Goal: Task Accomplishment & Management: Use online tool/utility

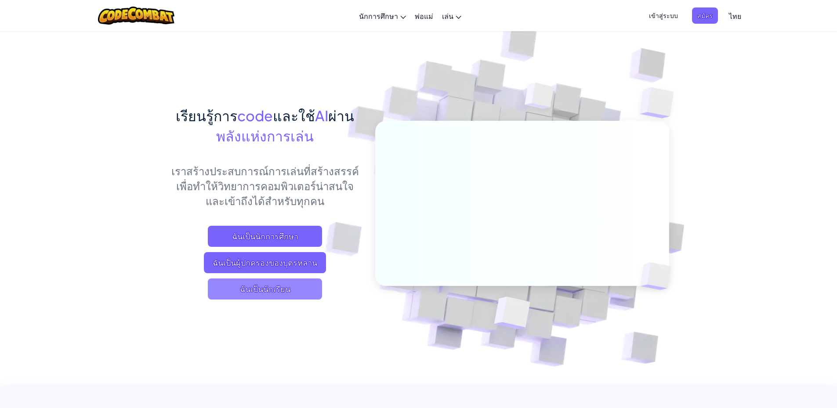
click at [275, 289] on span "ฉันเป็นนักเรียน" at bounding box center [265, 289] width 114 height 21
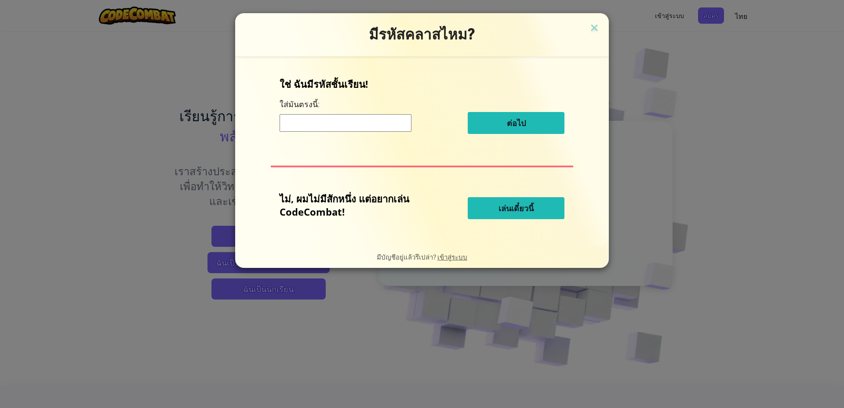
click at [490, 207] on button "เล่นเดี๋ยวนี้" at bounding box center [516, 208] width 97 height 22
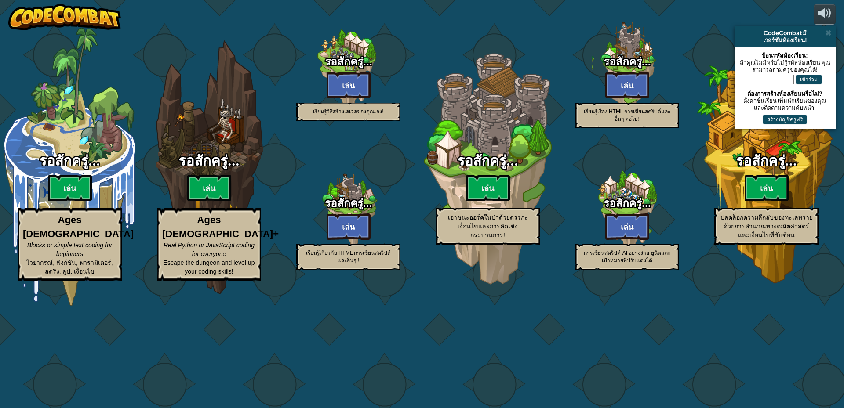
select select "th"
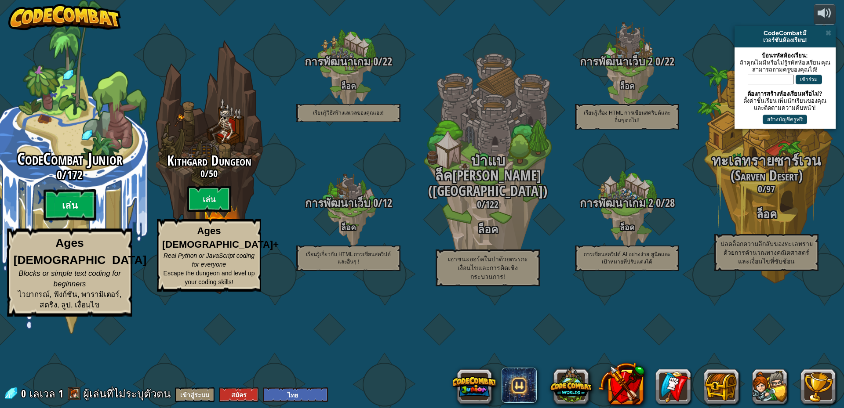
click at [67, 221] on btn "เล่น" at bounding box center [70, 205] width 53 height 32
select select "th"
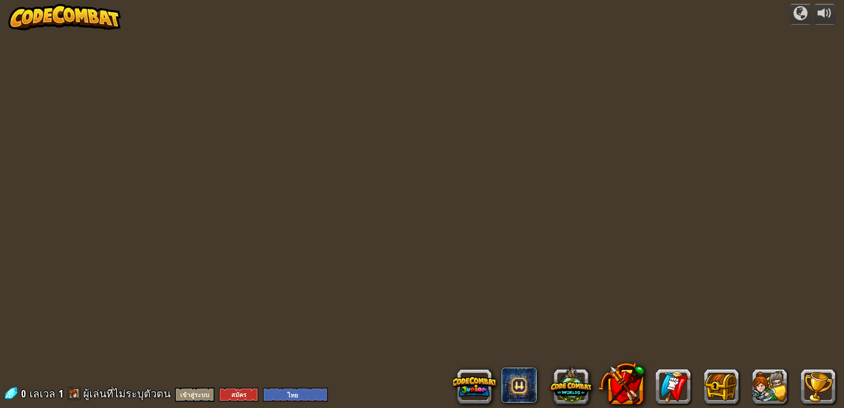
select select "th"
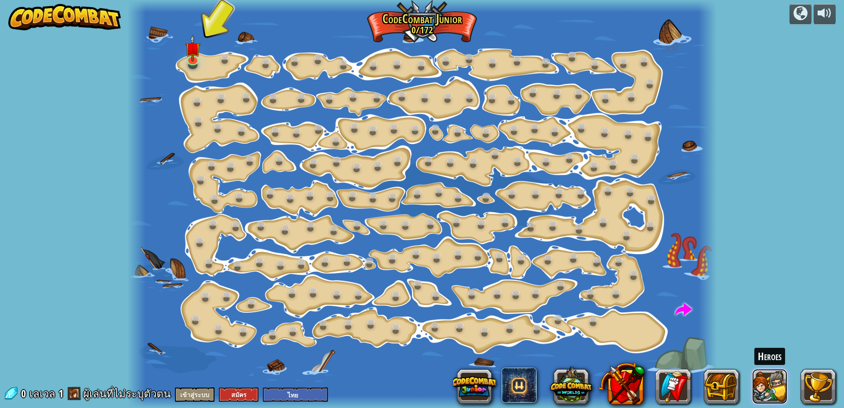
click at [772, 380] on button at bounding box center [769, 386] width 35 height 35
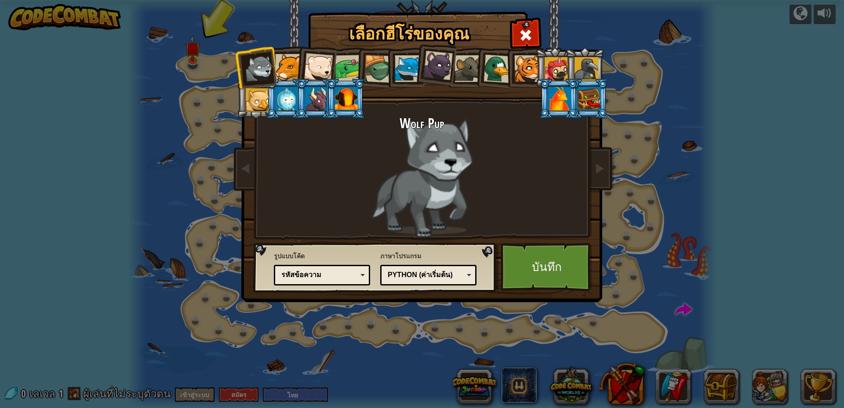
click at [437, 62] on div at bounding box center [437, 65] width 29 height 29
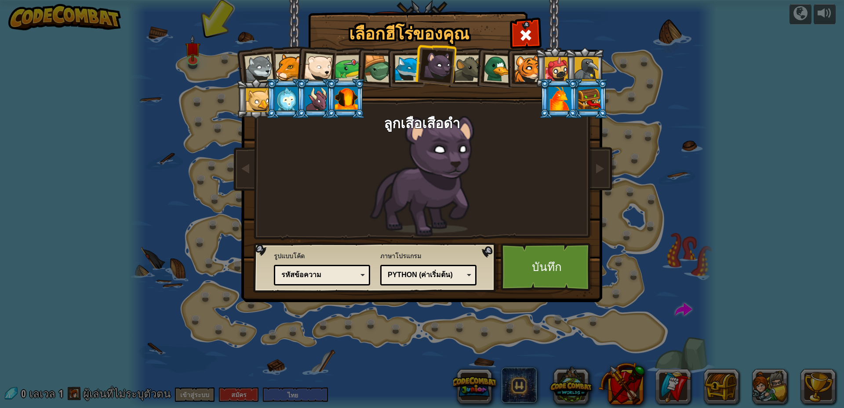
click at [317, 54] on li at bounding box center [315, 65] width 43 height 43
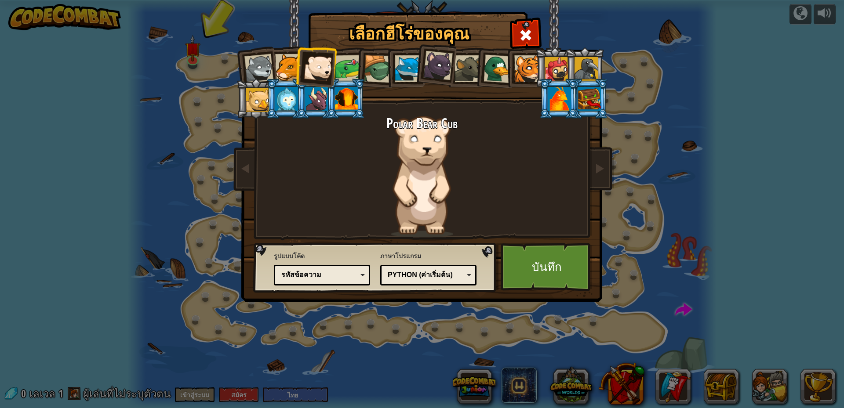
click at [393, 69] on li at bounding box center [405, 67] width 40 height 40
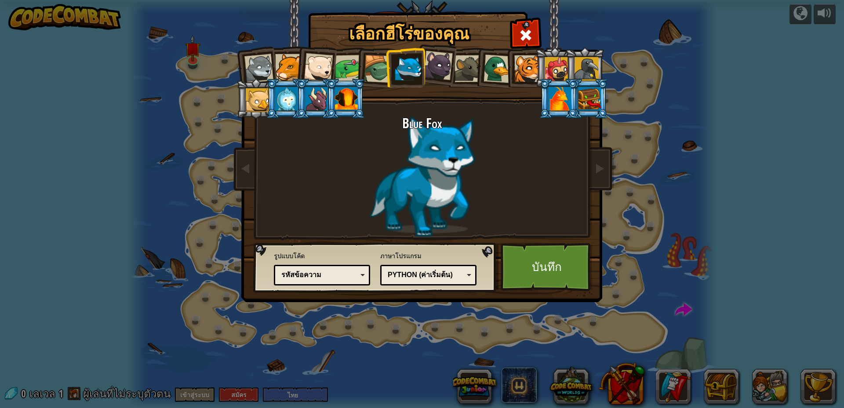
click at [323, 69] on div at bounding box center [318, 67] width 29 height 29
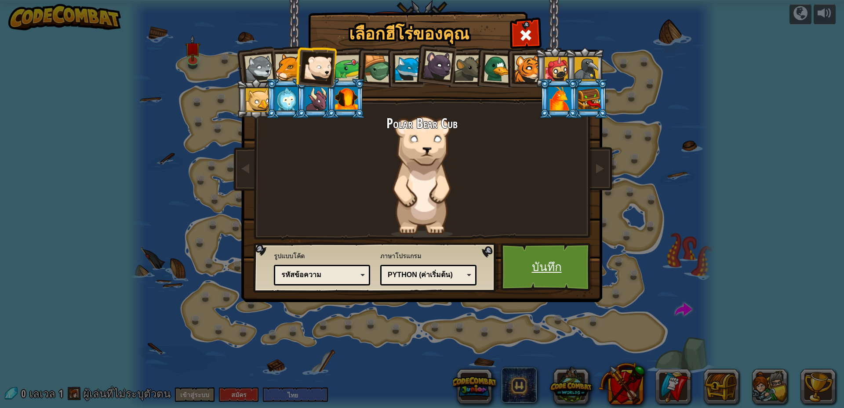
click at [554, 269] on link "บันทึก" at bounding box center [547, 267] width 92 height 48
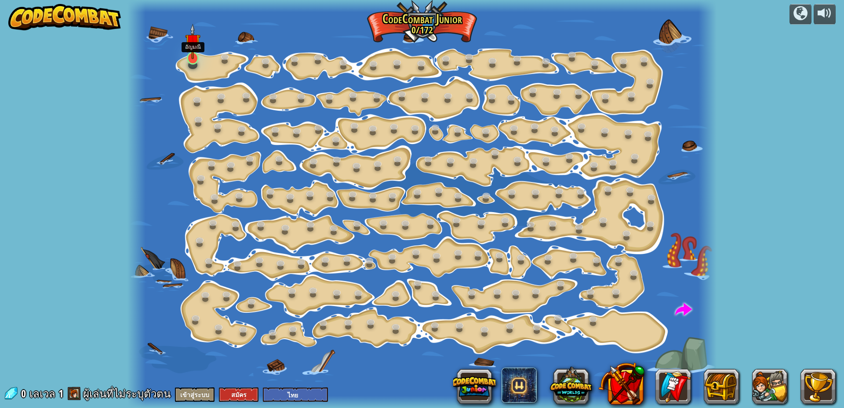
click at [193, 58] on img at bounding box center [192, 42] width 15 height 36
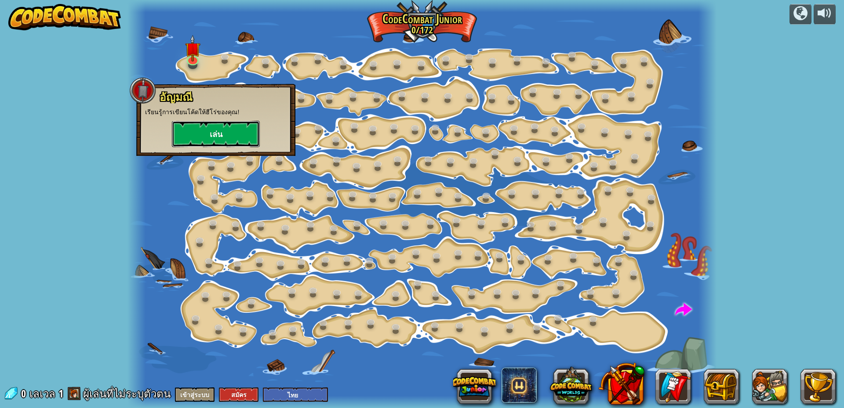
click at [217, 132] on button "เล่น" at bounding box center [216, 134] width 88 height 26
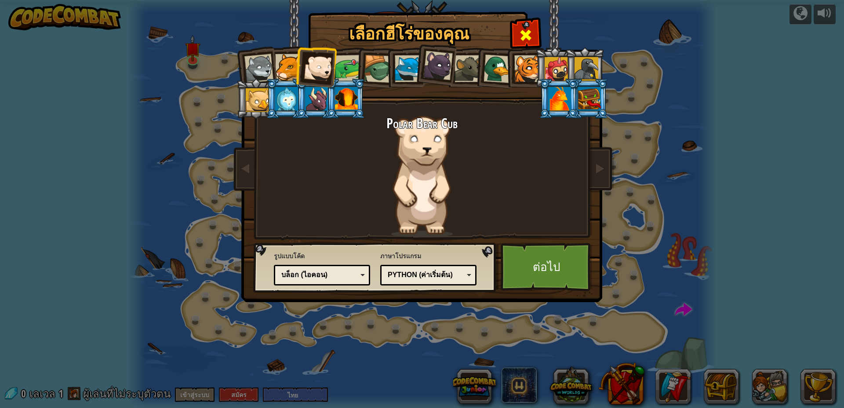
click at [531, 35] on span at bounding box center [526, 35] width 14 height 14
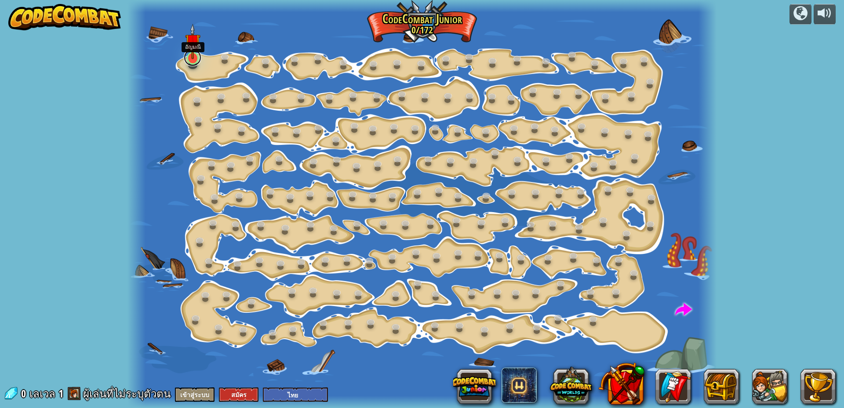
click at [190, 62] on link at bounding box center [193, 58] width 18 height 18
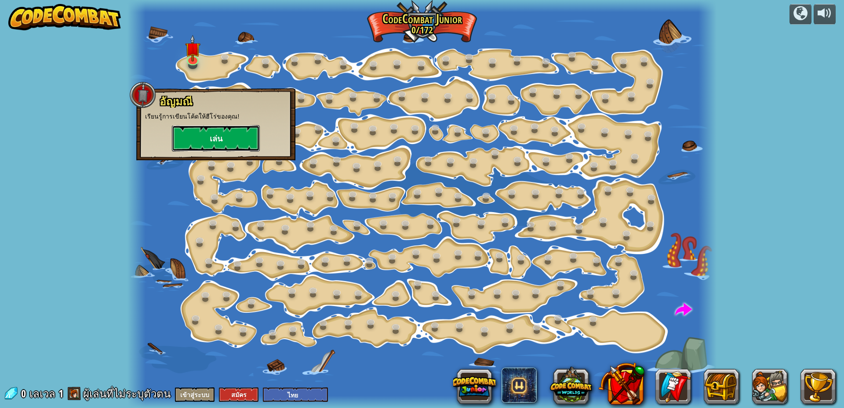
click at [218, 139] on button "เล่น" at bounding box center [216, 138] width 88 height 26
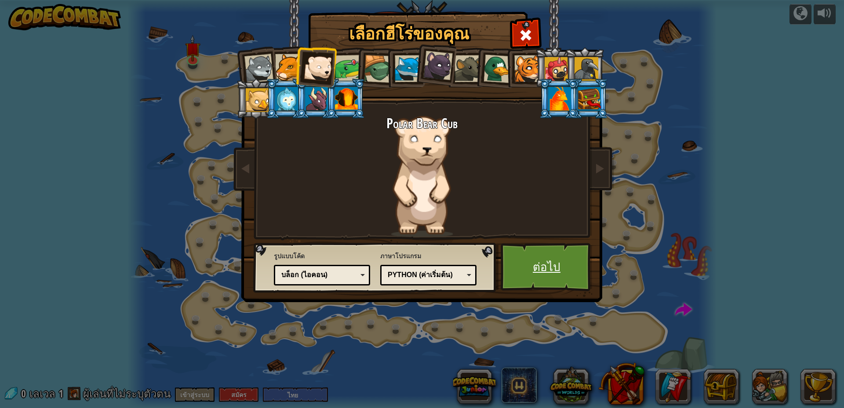
click at [527, 268] on link "ต่อไป" at bounding box center [547, 267] width 92 height 48
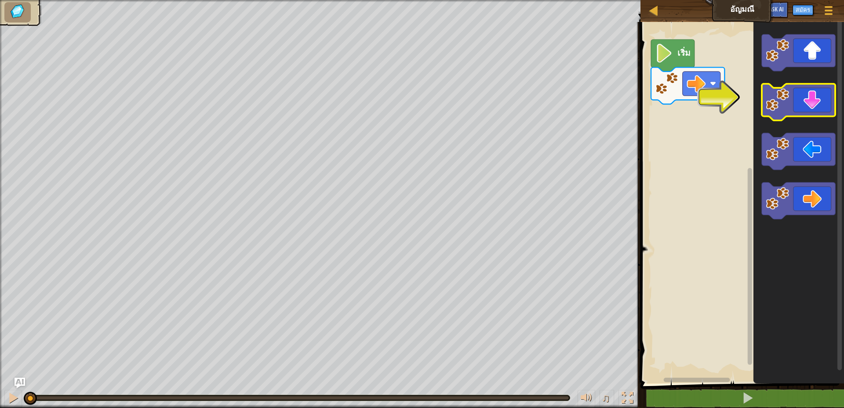
click at [811, 102] on icon "พื้นที่ทำงาน Blockly" at bounding box center [798, 102] width 73 height 37
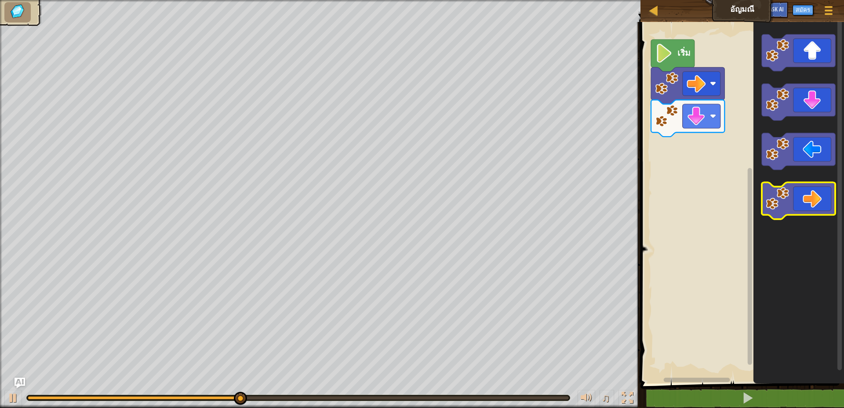
click at [809, 198] on icon "พื้นที่ทำงาน Blockly" at bounding box center [798, 200] width 73 height 37
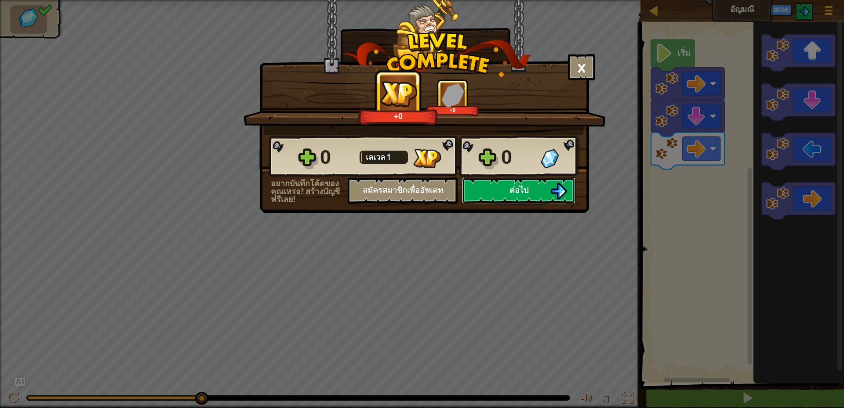
click at [557, 189] on img at bounding box center [558, 191] width 17 height 17
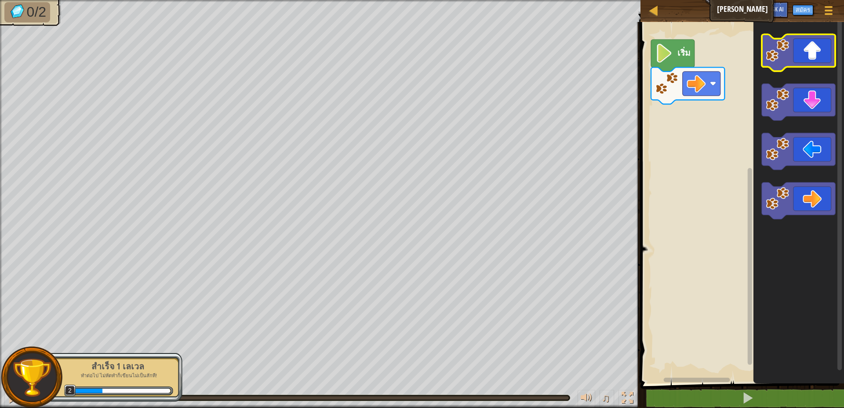
click at [810, 53] on icon "พื้นที่ทำงาน Blockly" at bounding box center [798, 52] width 73 height 37
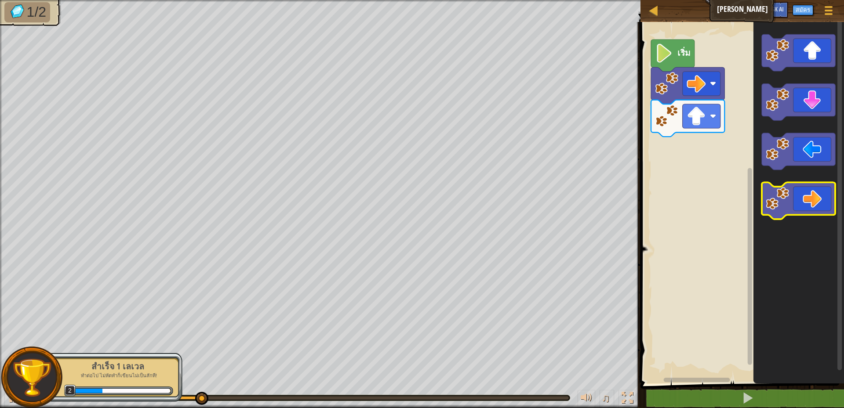
click at [810, 202] on icon "พื้นที่ทำงาน Blockly" at bounding box center [798, 200] width 73 height 37
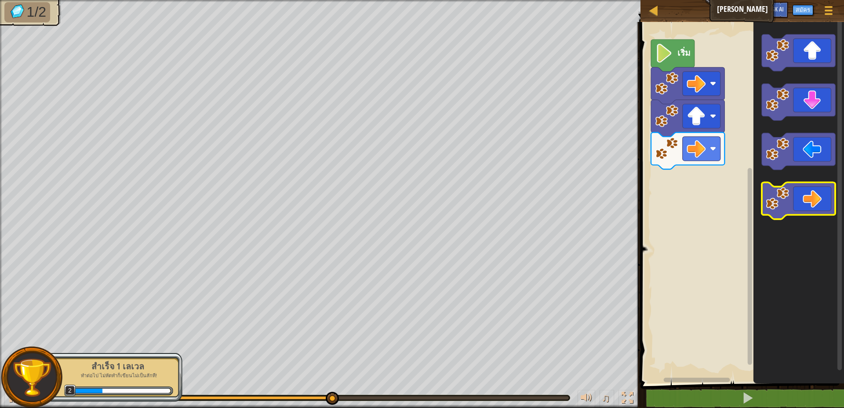
click at [778, 200] on image "พื้นที่ทำงาน Blockly" at bounding box center [777, 198] width 23 height 23
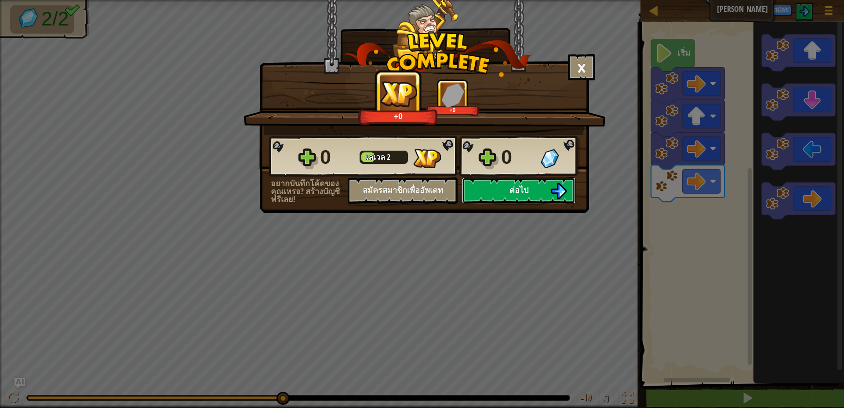
click at [541, 189] on button "ต่อไป" at bounding box center [518, 191] width 113 height 26
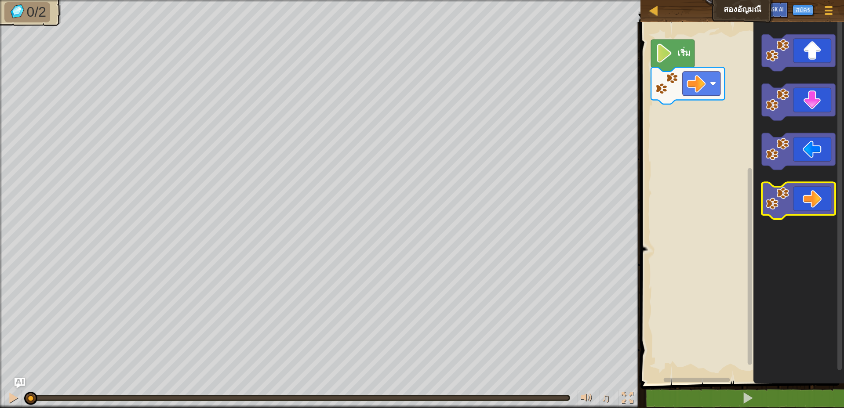
click at [812, 213] on icon "พื้นที่ทำงาน Blockly" at bounding box center [798, 200] width 73 height 37
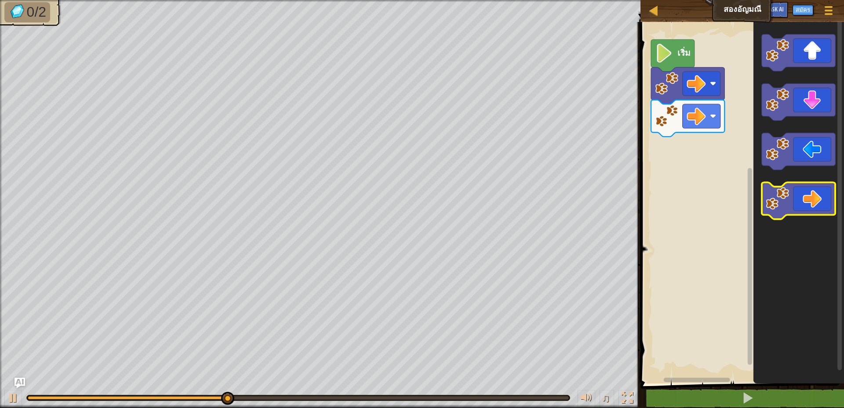
click at [812, 213] on icon "พื้นที่ทำงาน Blockly" at bounding box center [798, 200] width 73 height 37
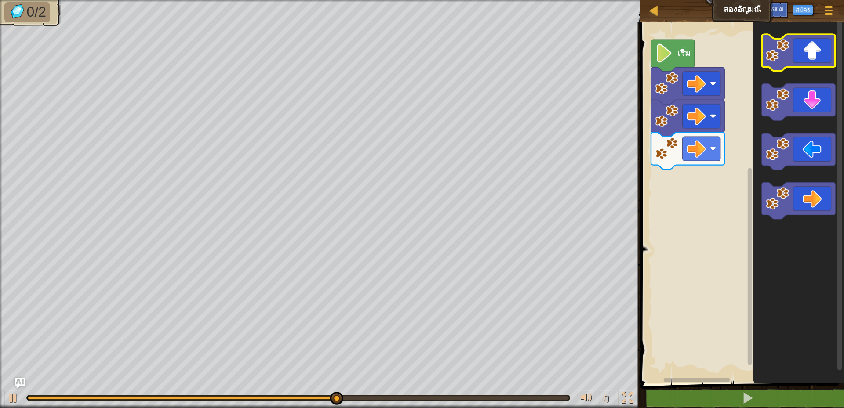
click at [801, 55] on icon "พื้นที่ทำงาน Blockly" at bounding box center [798, 52] width 73 height 37
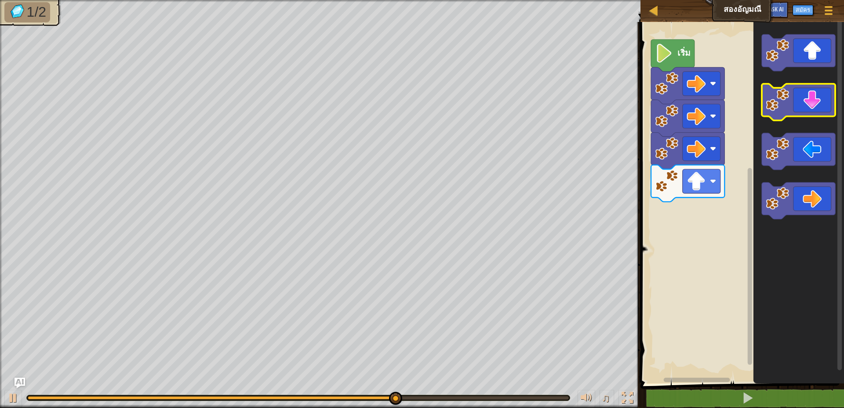
click at [803, 109] on icon "พื้นที่ทำงาน Blockly" at bounding box center [798, 102] width 73 height 37
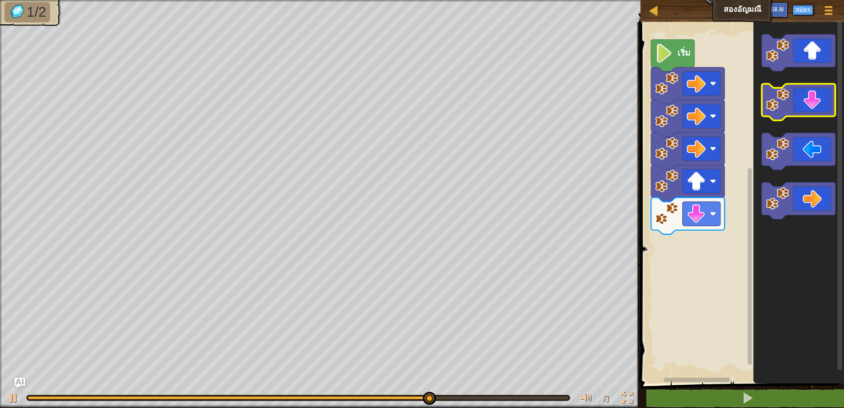
click at [800, 110] on icon "พื้นที่ทำงาน Blockly" at bounding box center [798, 102] width 73 height 37
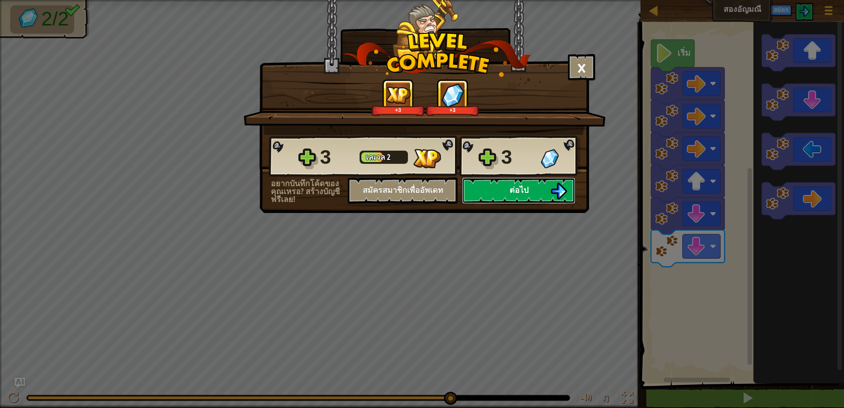
click at [525, 193] on span "ต่อไป" at bounding box center [518, 190] width 19 height 11
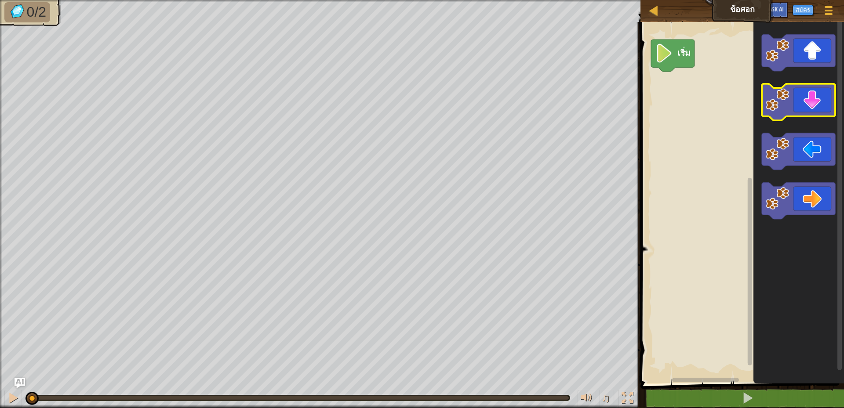
click at [803, 100] on icon "พื้นที่ทำงาน Blockly" at bounding box center [798, 102] width 73 height 37
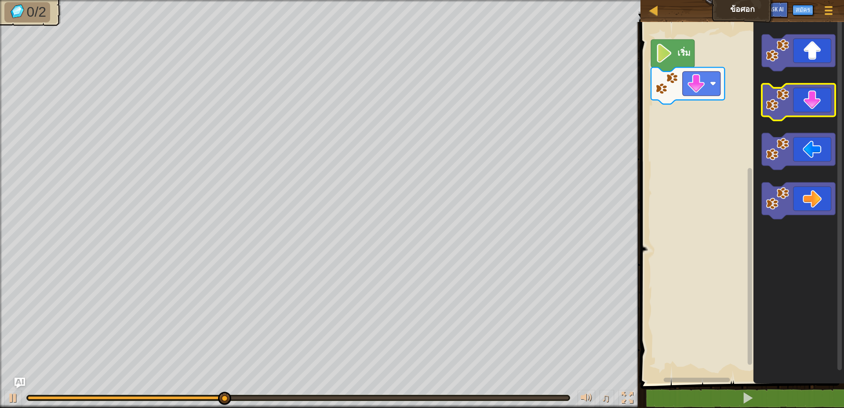
click at [803, 100] on icon "พื้นที่ทำงาน Blockly" at bounding box center [798, 102] width 73 height 37
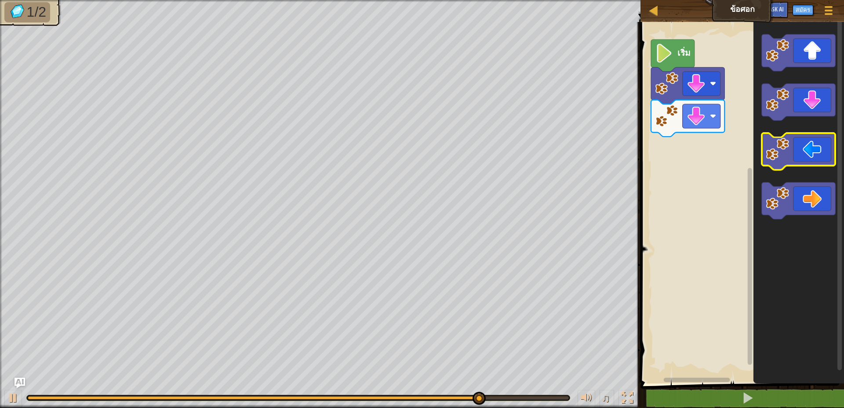
click at [791, 154] on icon "พื้นที่ทำงาน Blockly" at bounding box center [798, 151] width 73 height 37
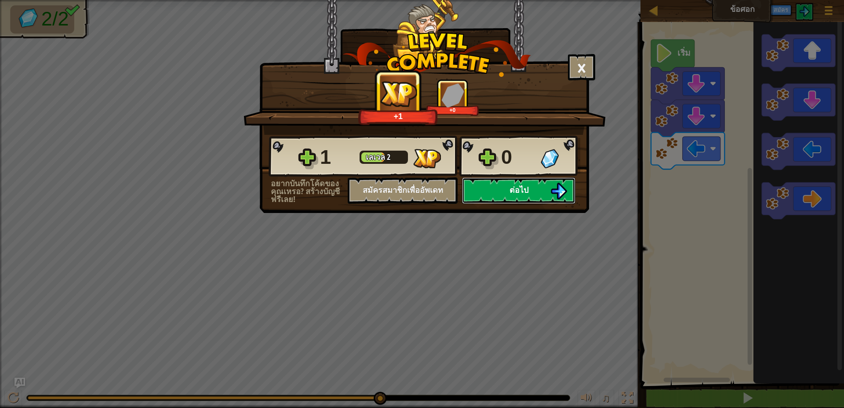
click at [513, 189] on span "ต่อไป" at bounding box center [518, 190] width 19 height 11
select select "th"
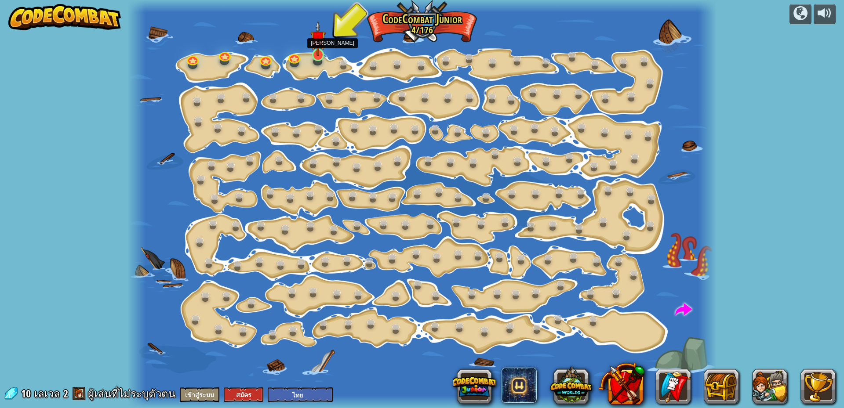
click at [313, 55] on img at bounding box center [317, 39] width 15 height 36
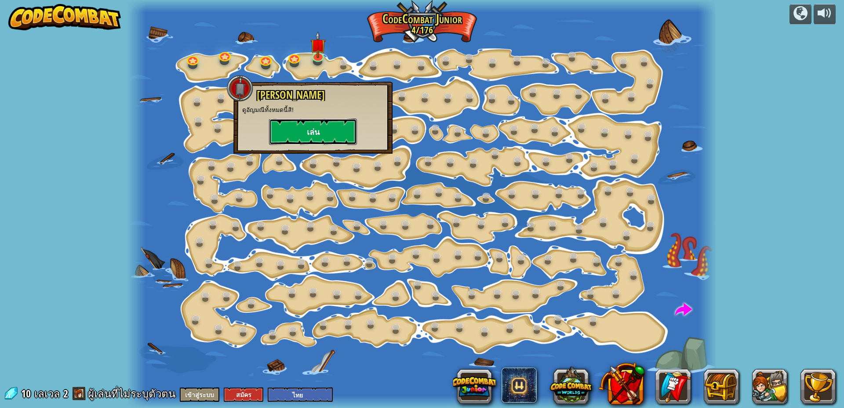
click at [308, 130] on button "เล่น" at bounding box center [313, 132] width 88 height 26
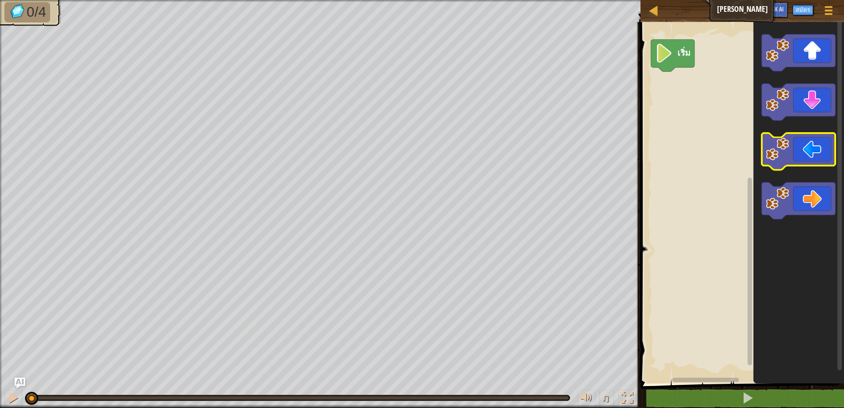
click at [776, 149] on image "พื้นที่ทำงาน Blockly" at bounding box center [777, 149] width 23 height 23
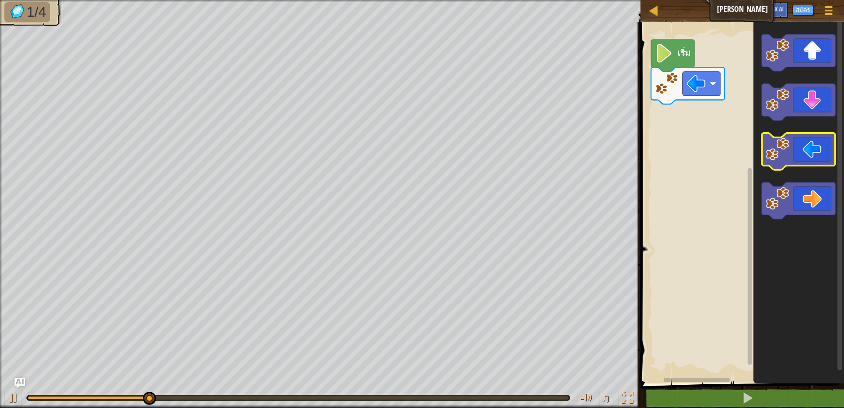
click at [776, 149] on image "พื้นที่ทำงาน Blockly" at bounding box center [777, 149] width 23 height 23
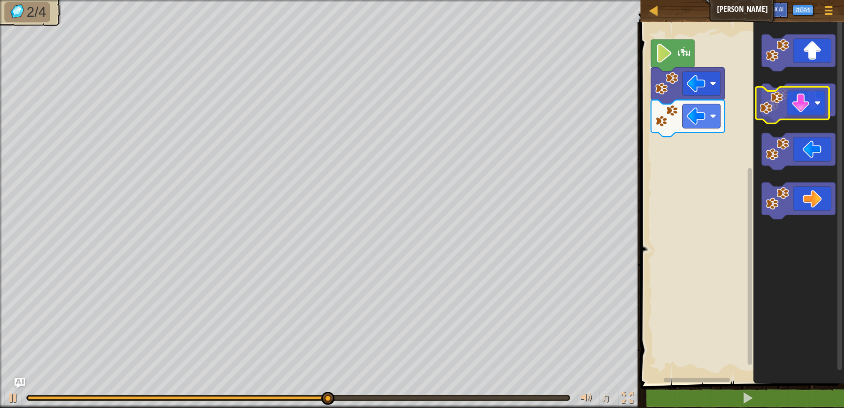
click at [792, 111] on icon "พื้นที่ทำงาน Blockly" at bounding box center [798, 102] width 73 height 37
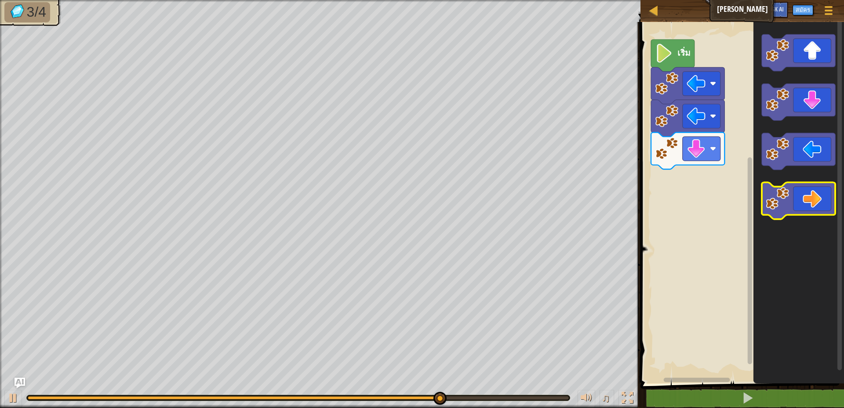
click at [806, 192] on icon "พื้นที่ทำงาน Blockly" at bounding box center [798, 200] width 73 height 37
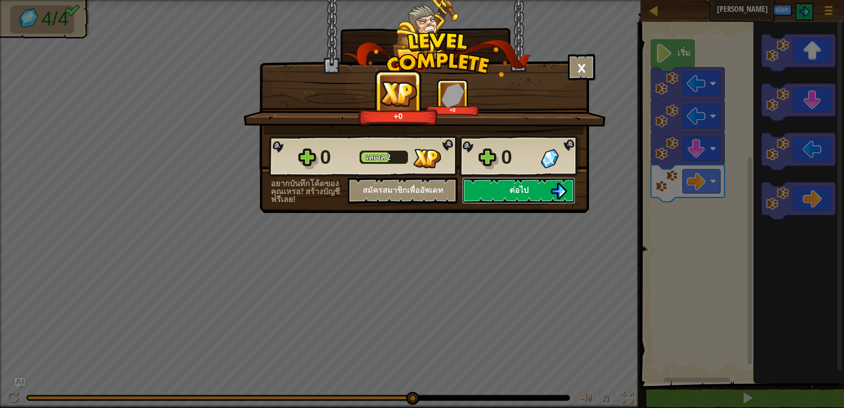
click at [547, 191] on button "ต่อไป" at bounding box center [518, 191] width 113 height 26
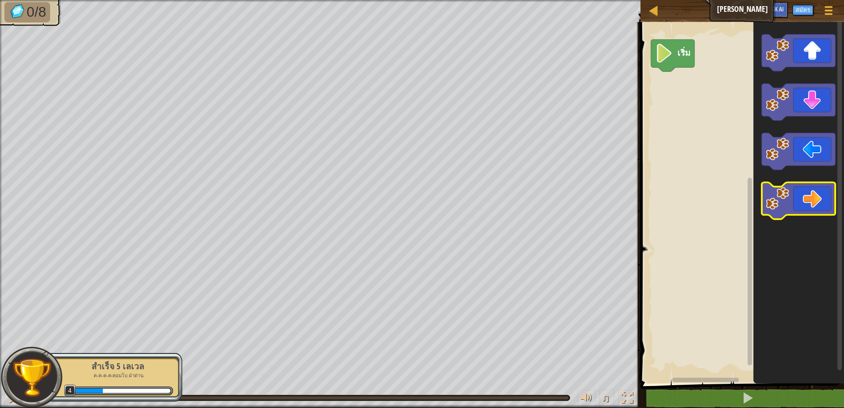
click at [790, 204] on icon "พื้นที่ทำงาน Blockly" at bounding box center [798, 200] width 73 height 37
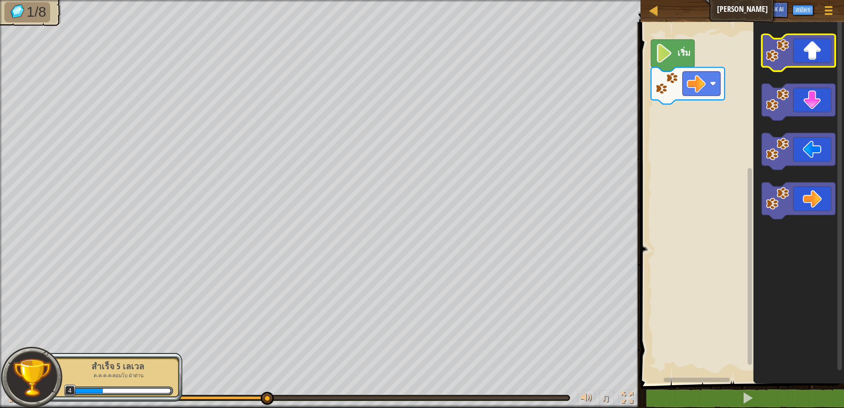
click at [809, 59] on icon "พื้นที่ทำงาน Blockly" at bounding box center [798, 52] width 73 height 37
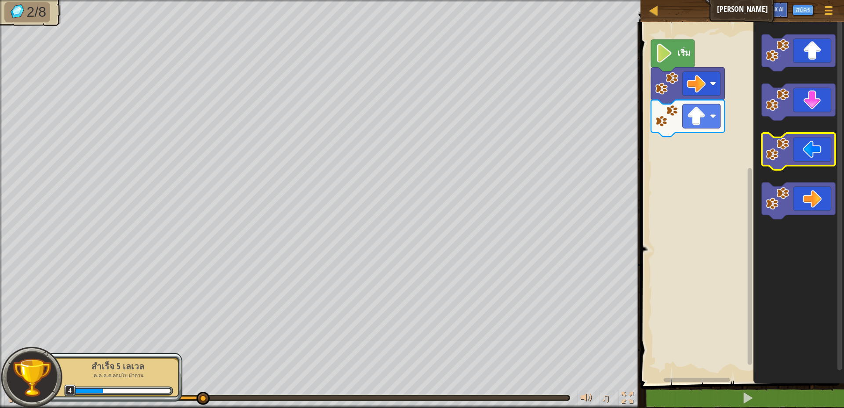
click at [778, 161] on icon "พื้นที่ทำงาน Blockly" at bounding box center [798, 151] width 73 height 37
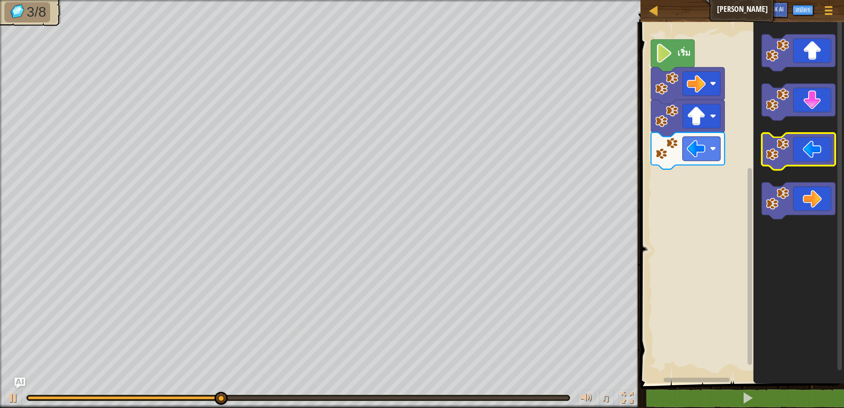
click at [778, 161] on icon "พื้นที่ทำงาน Blockly" at bounding box center [798, 151] width 73 height 37
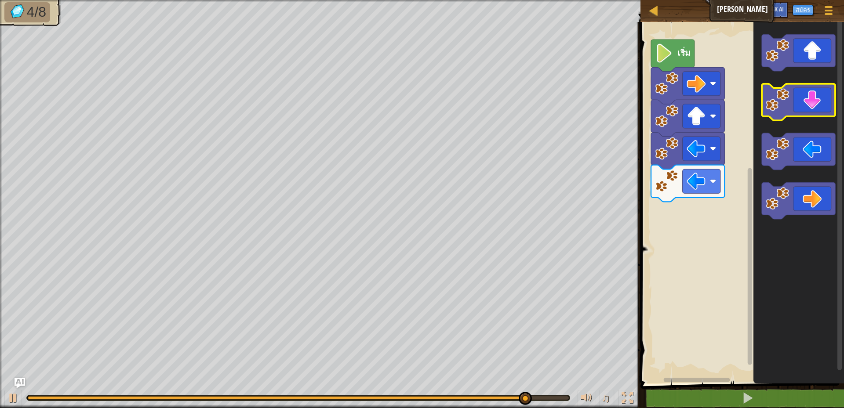
click at [804, 105] on icon "พื้นที่ทำงาน Blockly" at bounding box center [798, 102] width 73 height 37
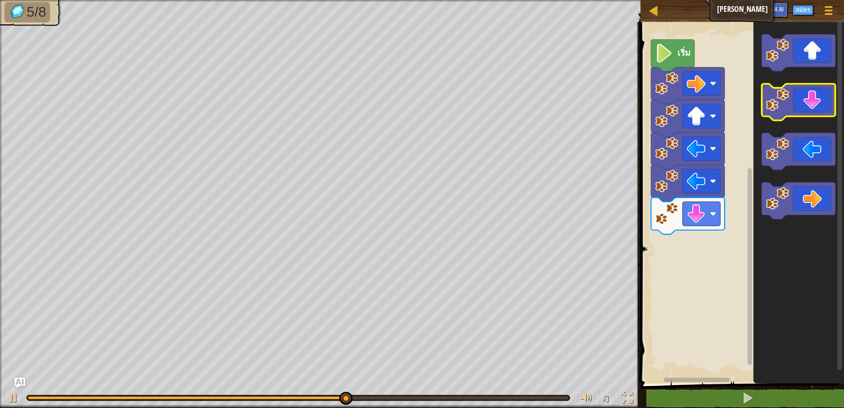
click at [816, 100] on icon "พื้นที่ทำงาน Blockly" at bounding box center [798, 102] width 73 height 37
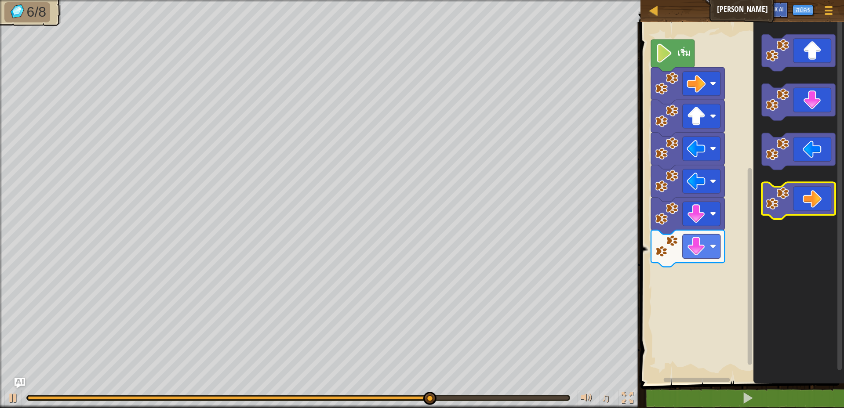
click at [809, 197] on icon "พื้นที่ทำงาน Blockly" at bounding box center [798, 200] width 73 height 37
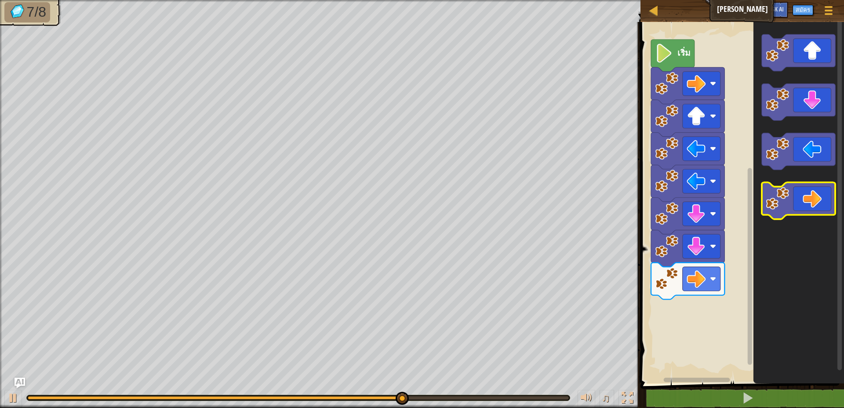
click at [809, 200] on icon "พื้นที่ทำงาน Blockly" at bounding box center [798, 200] width 73 height 37
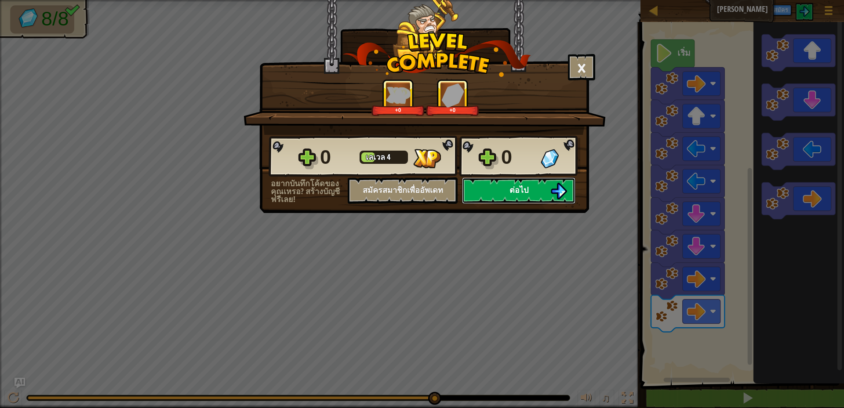
click at [503, 190] on button "ต่อไป" at bounding box center [518, 191] width 113 height 26
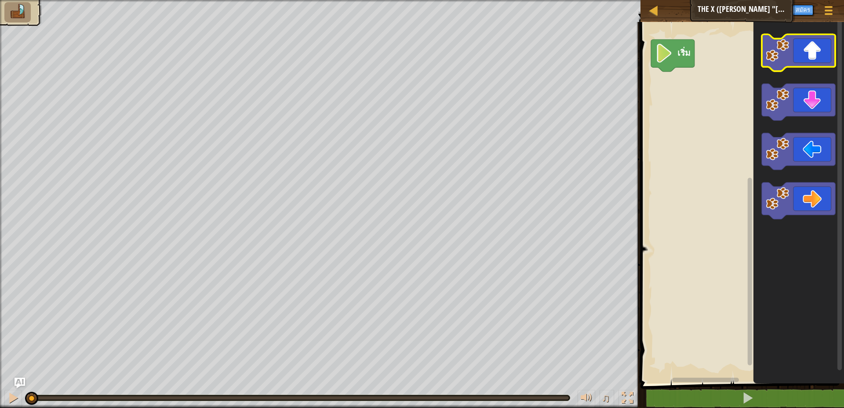
click at [781, 55] on image "พื้นที่ทำงาน Blockly" at bounding box center [777, 50] width 23 height 23
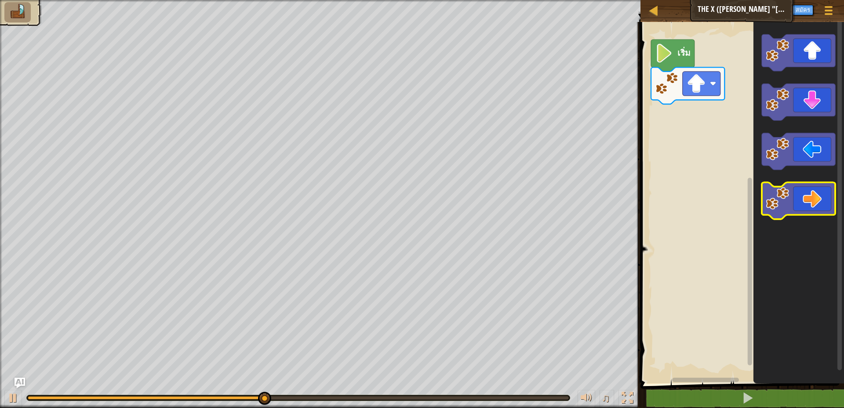
click at [813, 200] on icon "พื้นที่ทำงาน Blockly" at bounding box center [798, 200] width 73 height 37
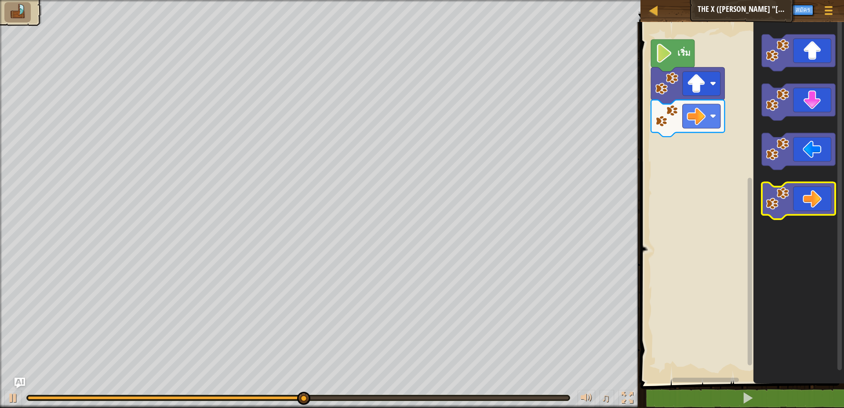
click at [813, 200] on icon "พื้นที่ทำงาน Blockly" at bounding box center [798, 200] width 73 height 37
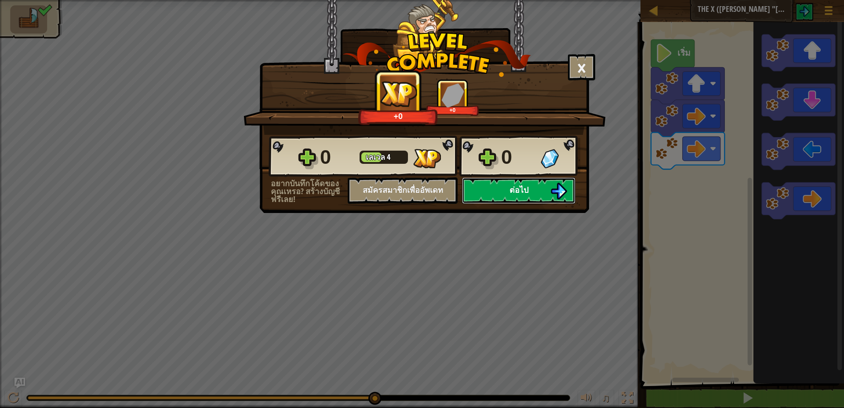
click at [527, 183] on button "ต่อไป" at bounding box center [518, 191] width 113 height 26
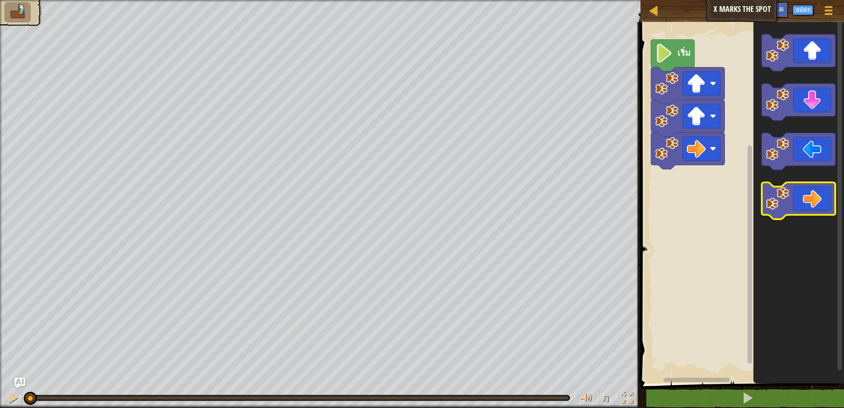
click at [797, 200] on icon "พื้นที่ทำงาน Blockly" at bounding box center [798, 200] width 73 height 37
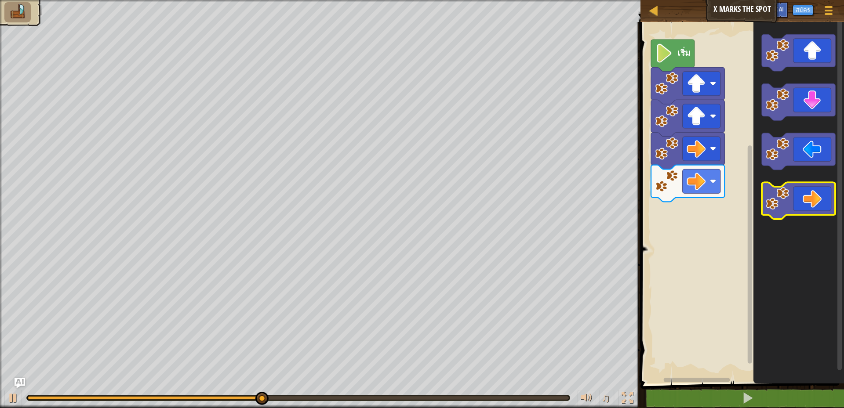
click at [797, 199] on icon "พื้นที่ทำงาน Blockly" at bounding box center [798, 200] width 73 height 37
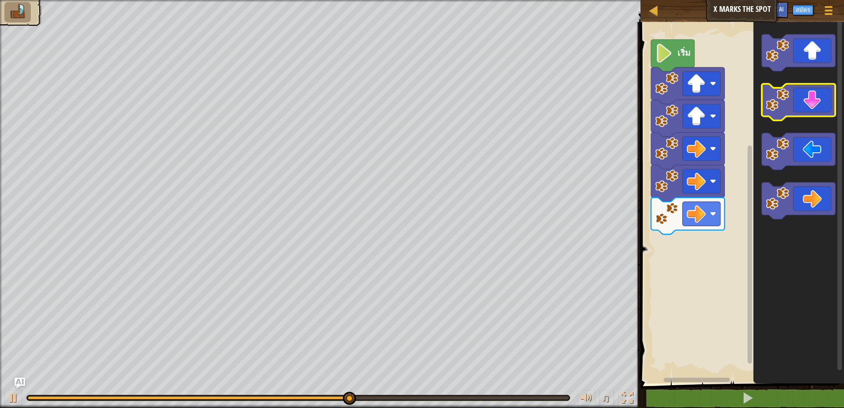
click at [787, 101] on image "พื้นที่ทำงาน Blockly" at bounding box center [777, 99] width 23 height 23
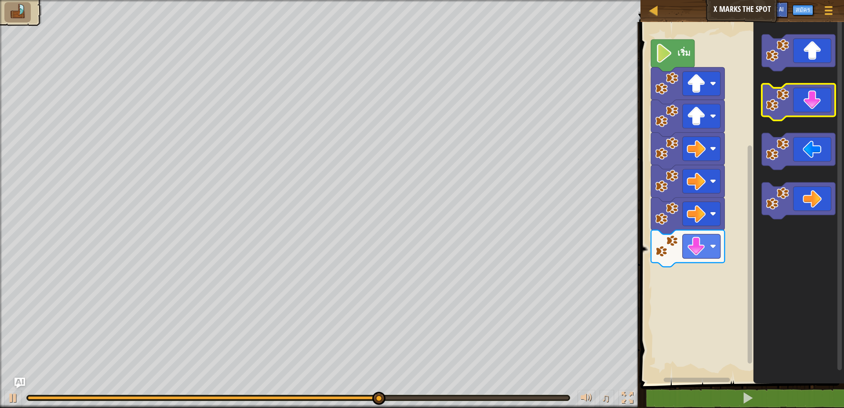
click at [787, 101] on image "พื้นที่ทำงาน Blockly" at bounding box center [777, 99] width 23 height 23
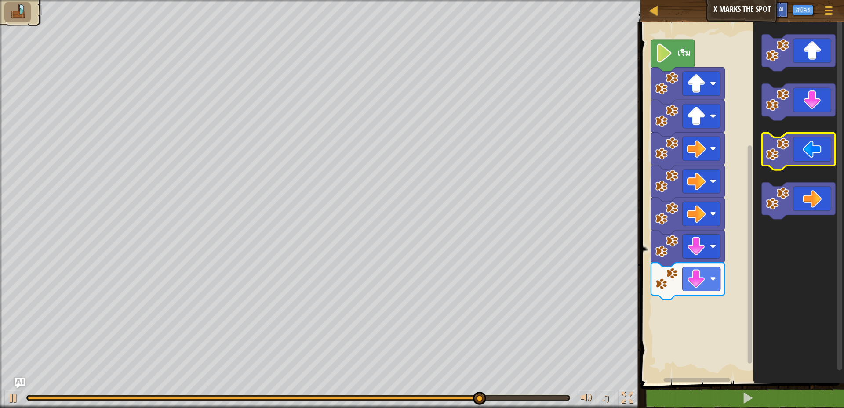
click at [787, 148] on image "พื้นที่ทำงาน Blockly" at bounding box center [777, 149] width 23 height 23
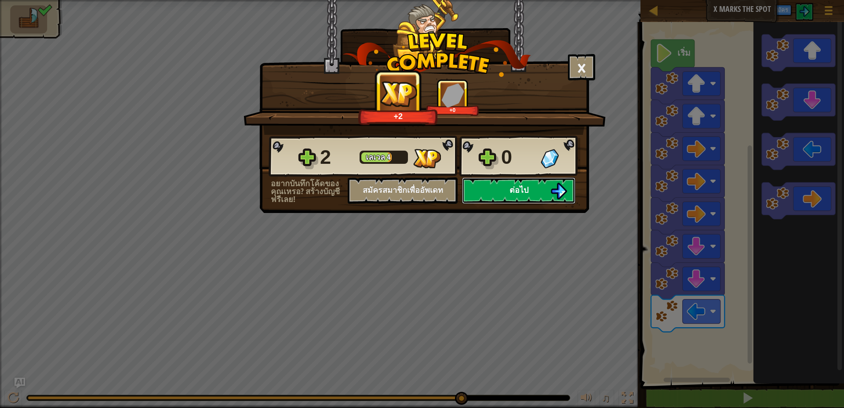
click at [498, 193] on button "ต่อไป" at bounding box center [518, 191] width 113 height 26
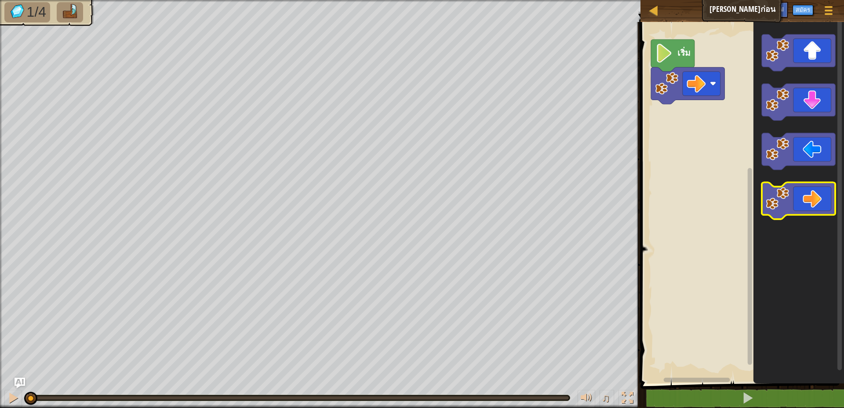
click at [801, 207] on icon "พื้นที่ทำงาน Blockly" at bounding box center [798, 200] width 73 height 37
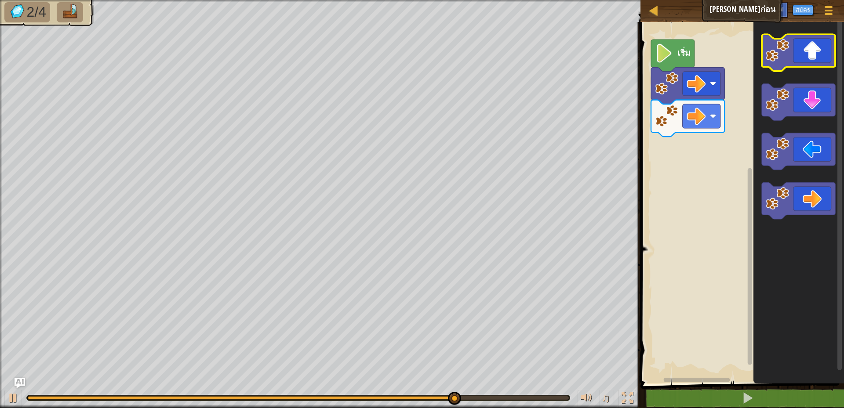
click at [799, 58] on icon "พื้นที่ทำงาน Blockly" at bounding box center [798, 52] width 73 height 37
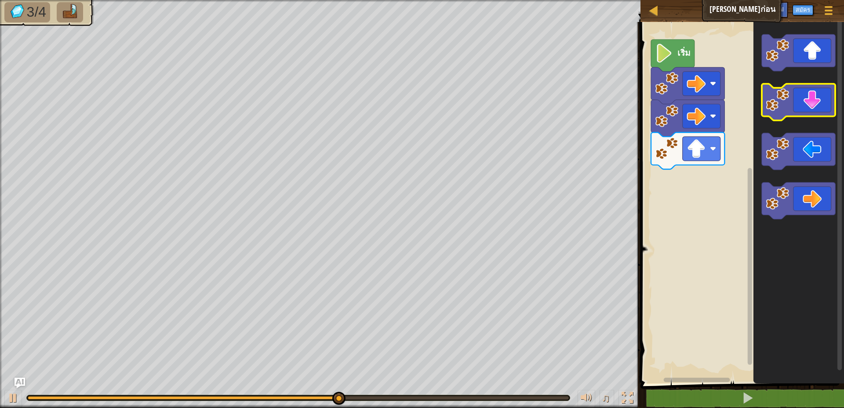
click at [793, 104] on icon "พื้นที่ทำงาน Blockly" at bounding box center [798, 102] width 73 height 37
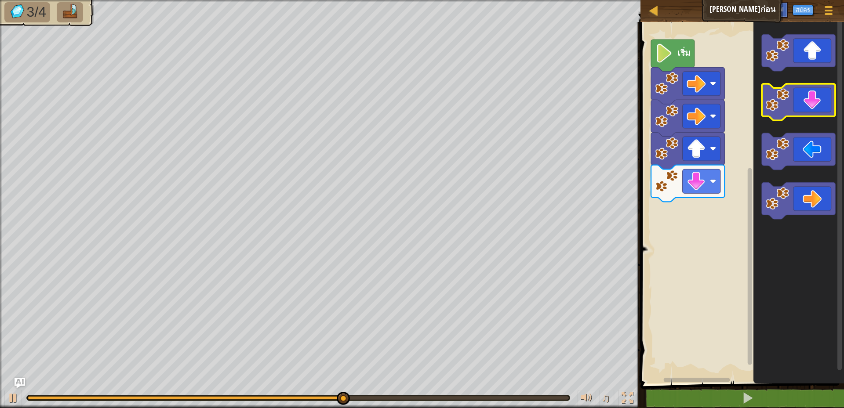
click at [790, 105] on icon "พื้นที่ทำงาน Blockly" at bounding box center [798, 102] width 73 height 37
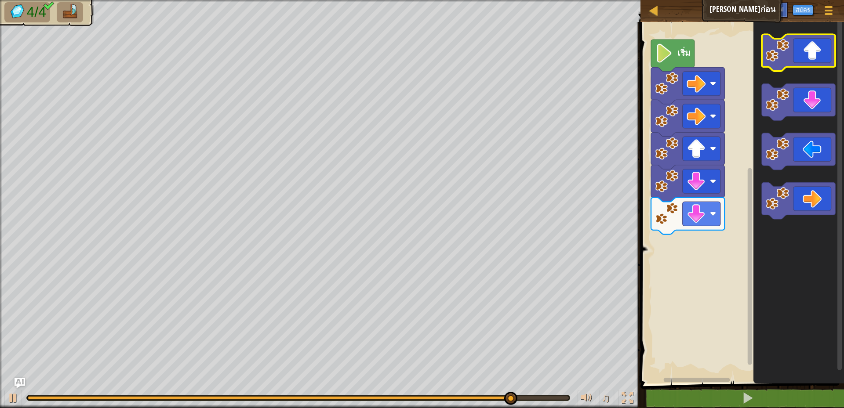
click at [789, 61] on icon "พื้นที่ทำงาน Blockly" at bounding box center [798, 52] width 73 height 37
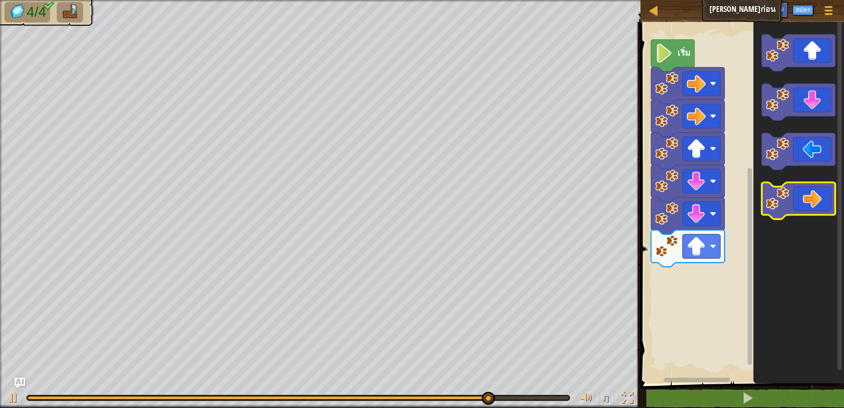
click at [810, 200] on icon "พื้นที่ทำงาน Blockly" at bounding box center [798, 200] width 73 height 37
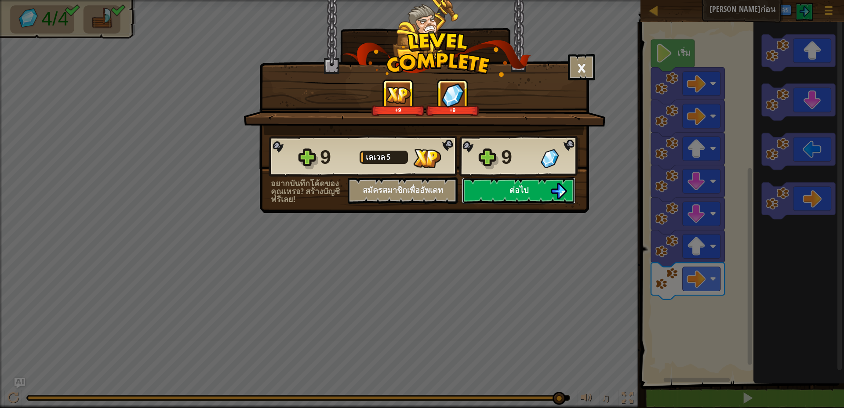
click at [530, 188] on button "ต่อไป" at bounding box center [518, 191] width 113 height 26
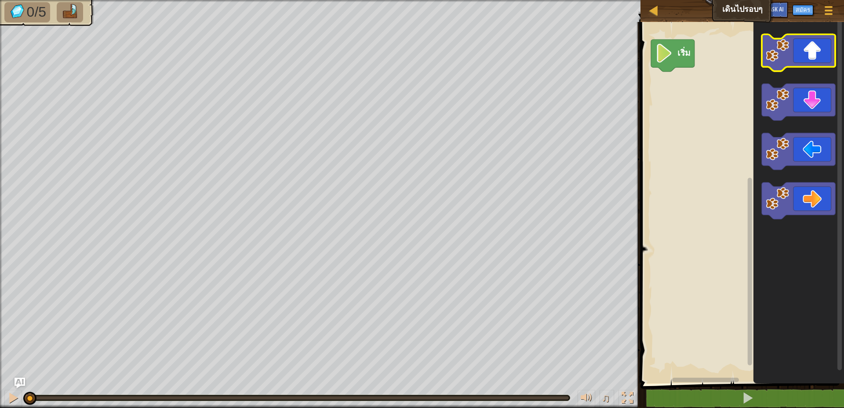
click at [787, 58] on image "พื้นที่ทำงาน Blockly" at bounding box center [777, 50] width 23 height 23
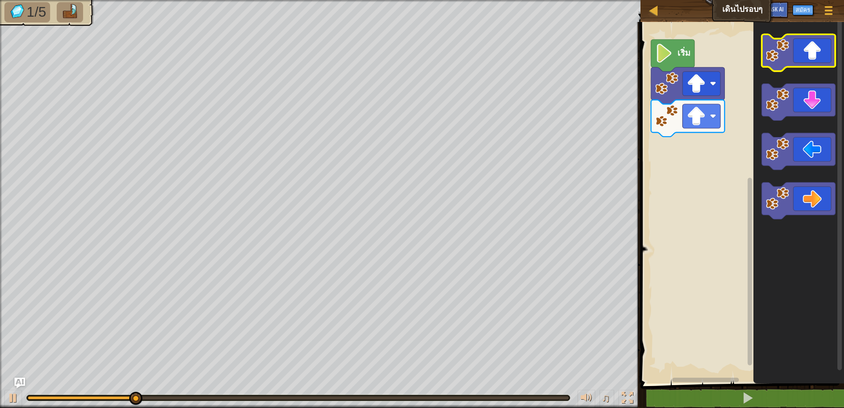
click at [787, 58] on image "พื้นที่ทำงาน Blockly" at bounding box center [777, 50] width 23 height 23
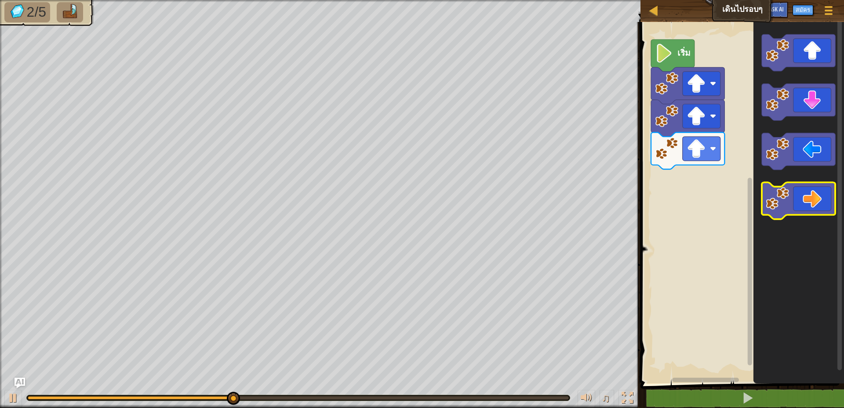
click at [790, 195] on icon "พื้นที่ทำงาน Blockly" at bounding box center [798, 200] width 73 height 37
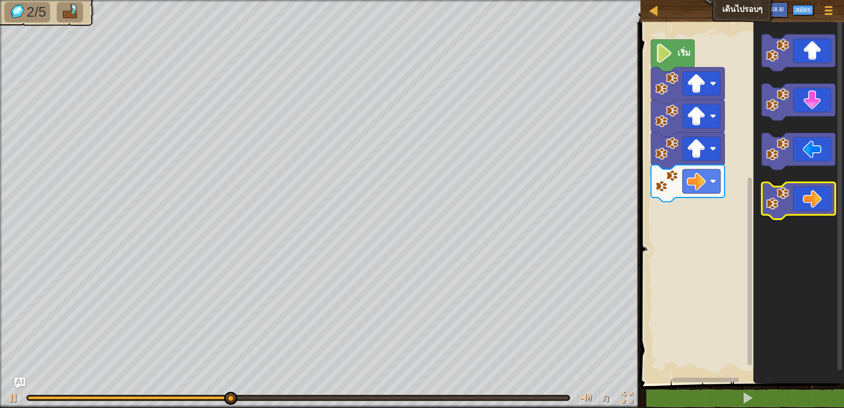
click at [790, 195] on icon "พื้นที่ทำงาน Blockly" at bounding box center [798, 200] width 73 height 37
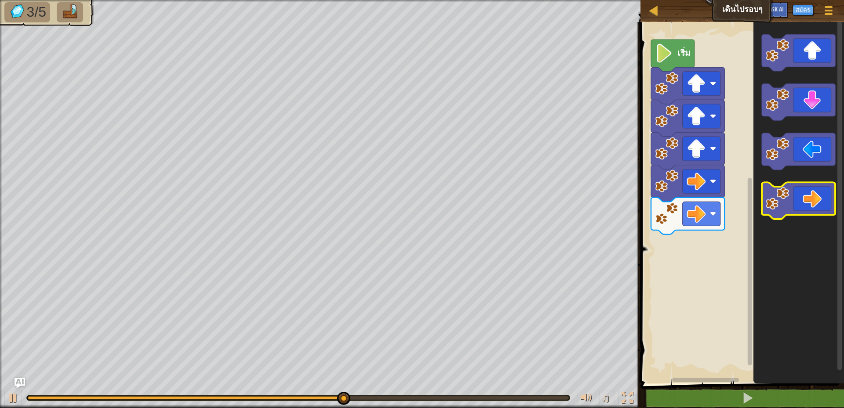
click at [790, 195] on icon "พื้นที่ทำงาน Blockly" at bounding box center [798, 200] width 73 height 37
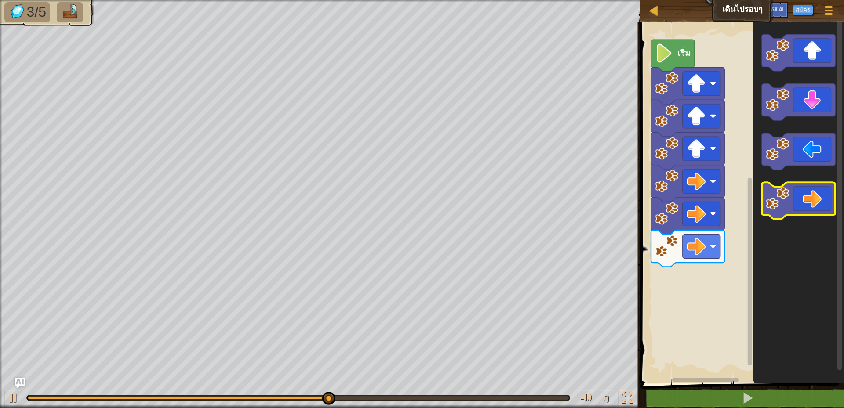
click at [790, 195] on icon "พื้นที่ทำงาน Blockly" at bounding box center [798, 200] width 73 height 37
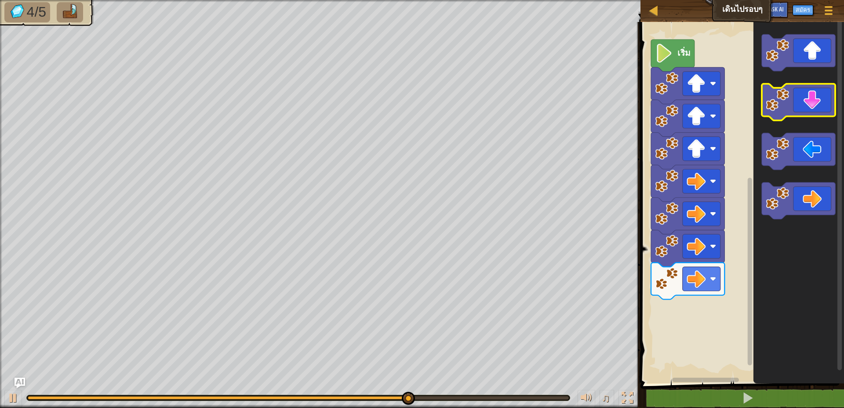
click at [794, 108] on icon "พื้นที่ทำงาน Blockly" at bounding box center [798, 102] width 73 height 37
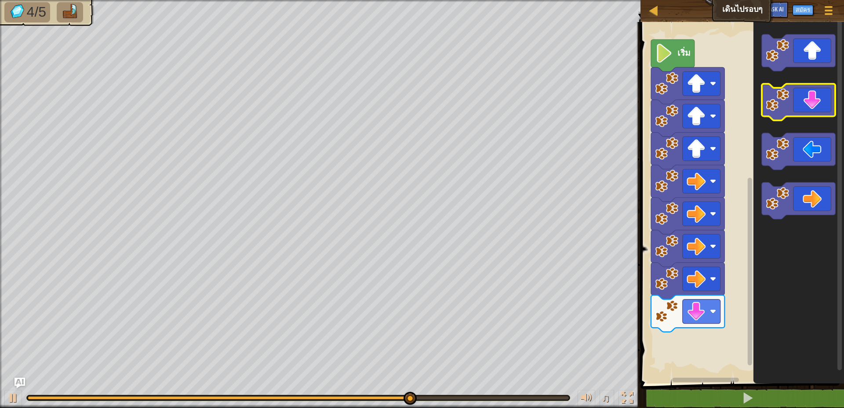
click at [794, 108] on icon "พื้นที่ทำงาน Blockly" at bounding box center [798, 102] width 73 height 37
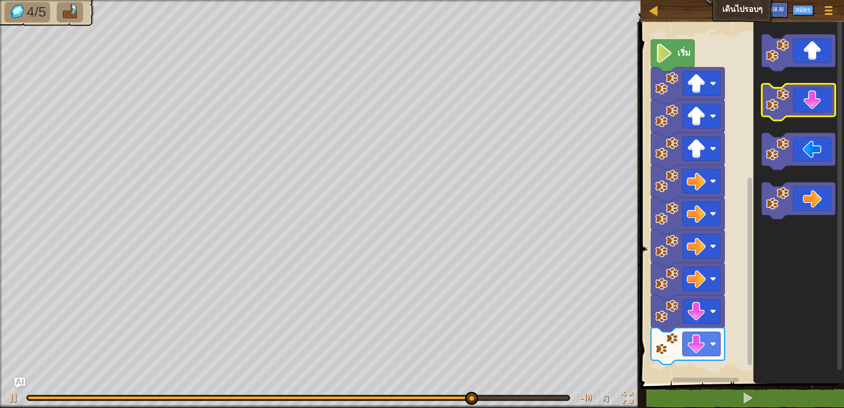
click at [794, 108] on icon "พื้นที่ทำงาน Blockly" at bounding box center [798, 102] width 73 height 37
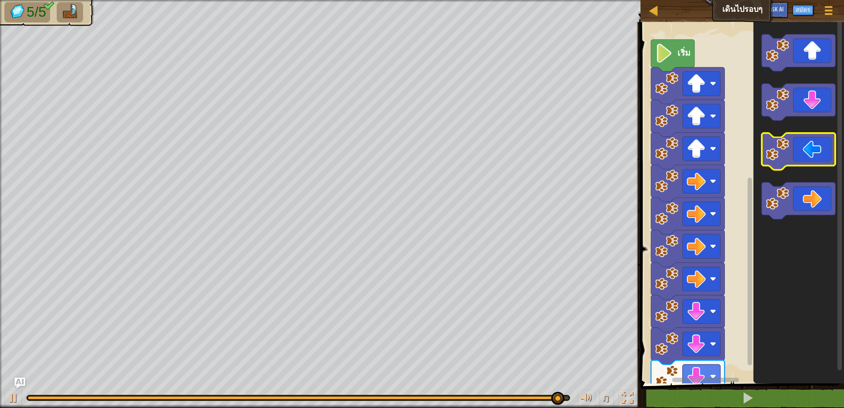
click at [797, 151] on icon "พื้นที่ทำงาน Blockly" at bounding box center [798, 151] width 73 height 37
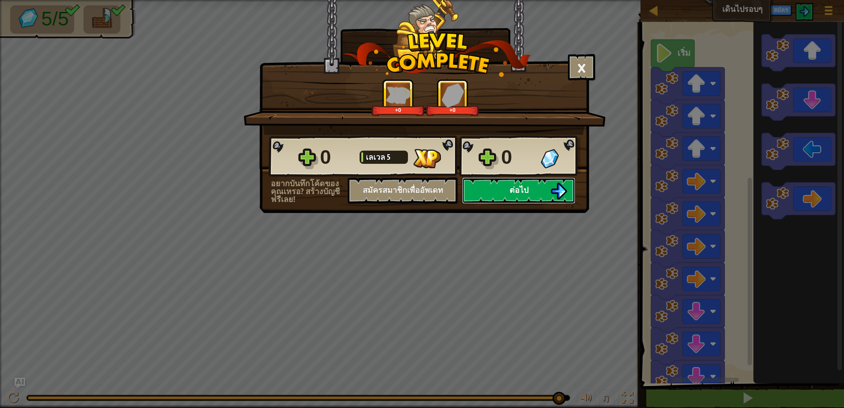
click at [529, 186] on button "ต่อไป" at bounding box center [518, 191] width 113 height 26
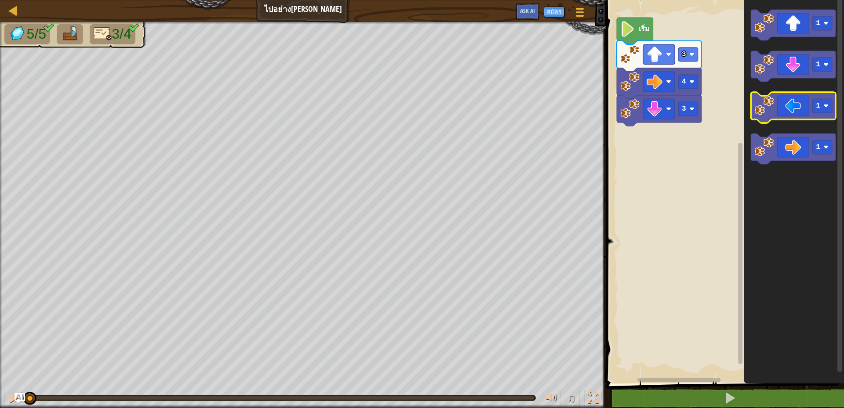
click at [779, 100] on icon "พื้นที่ทำงาน Blockly" at bounding box center [793, 107] width 85 height 31
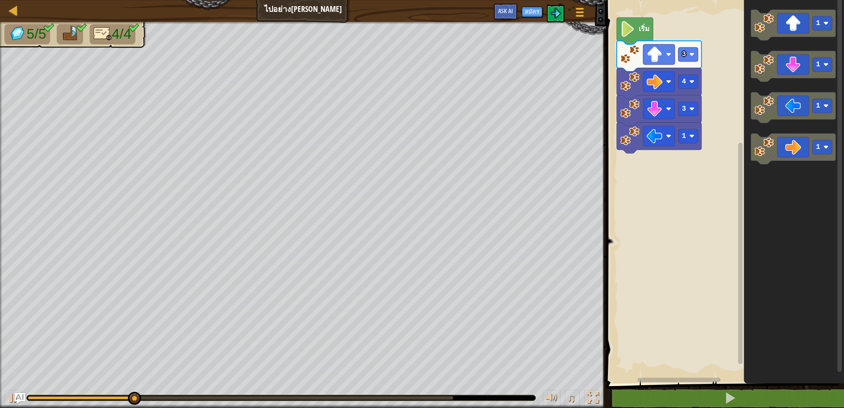
click at [630, 32] on image "พื้นที่ทำงาน Blockly" at bounding box center [627, 29] width 15 height 16
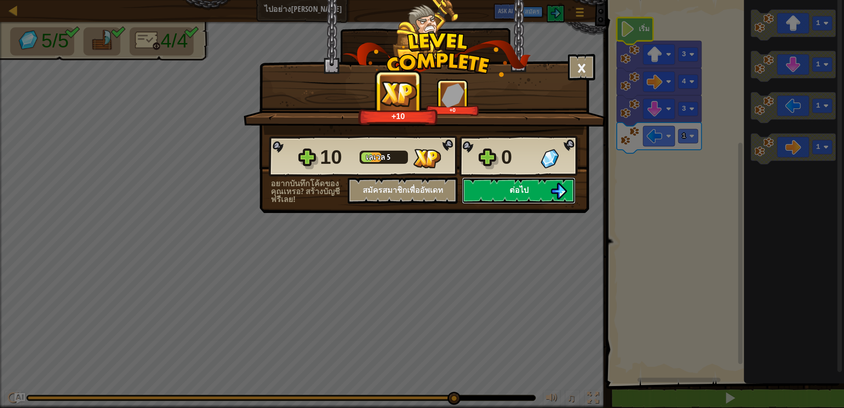
click at [538, 181] on button "ต่อไป" at bounding box center [518, 191] width 113 height 26
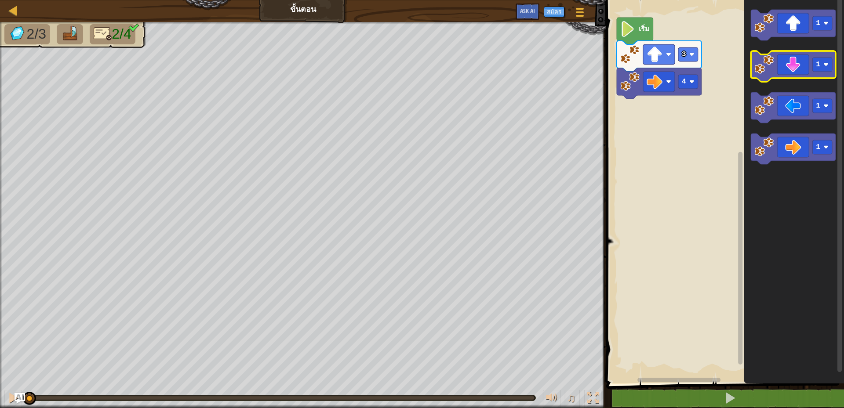
click at [789, 68] on icon "พื้นที่ทำงาน Blockly" at bounding box center [793, 66] width 85 height 31
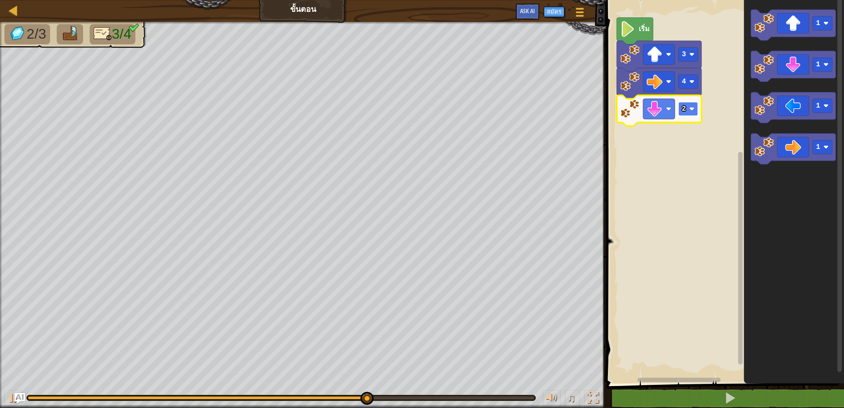
click at [682, 111] on text "2" at bounding box center [684, 109] width 4 height 8
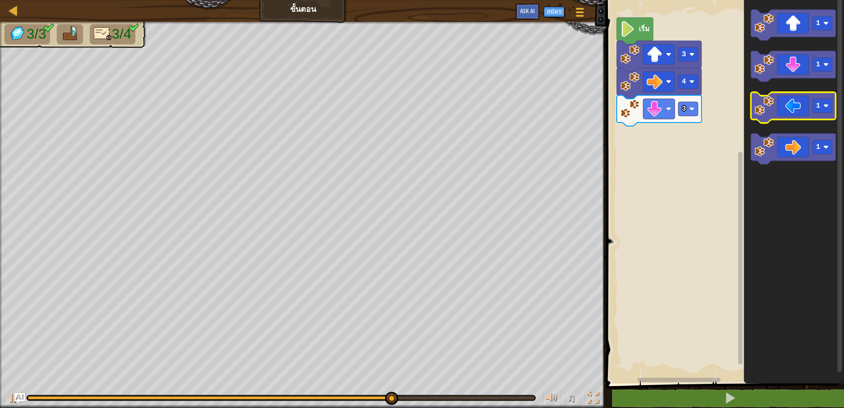
click at [781, 104] on icon "พื้นที่ทำงาน Blockly" at bounding box center [793, 107] width 85 height 31
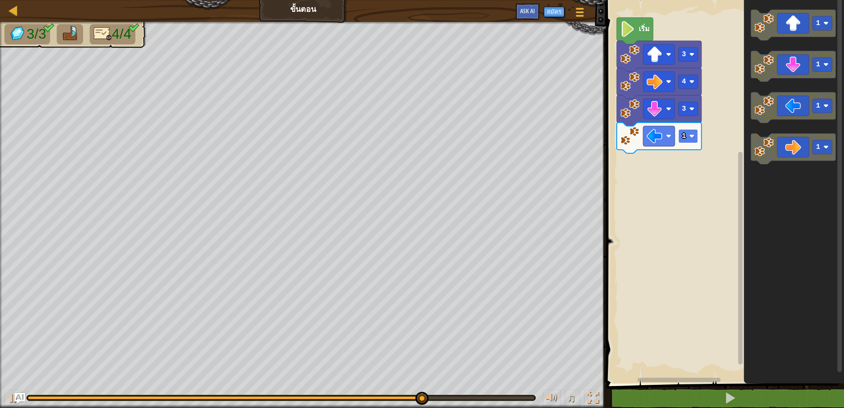
click at [691, 137] on image "พื้นที่ทำงาน Blockly" at bounding box center [691, 136] width 5 height 5
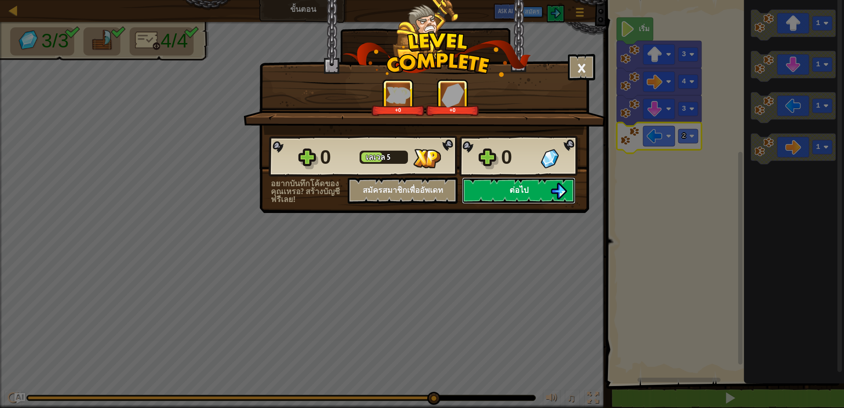
click at [514, 196] on button "ต่อไป" at bounding box center [518, 191] width 113 height 26
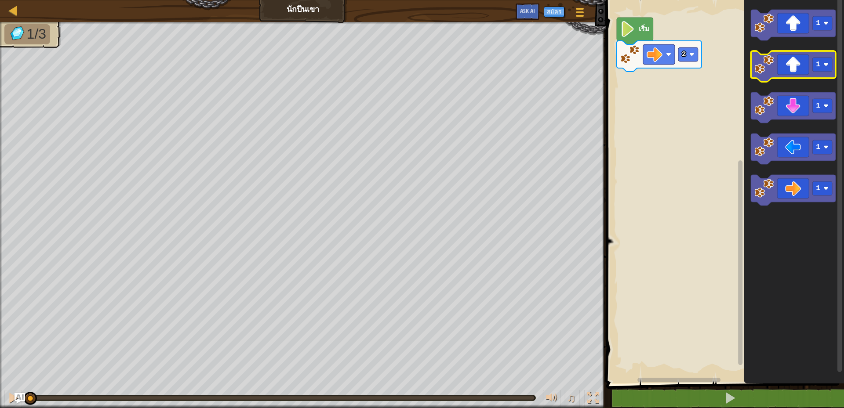
click at [794, 63] on icon "พื้นที่ทำงาน Blockly" at bounding box center [793, 66] width 85 height 31
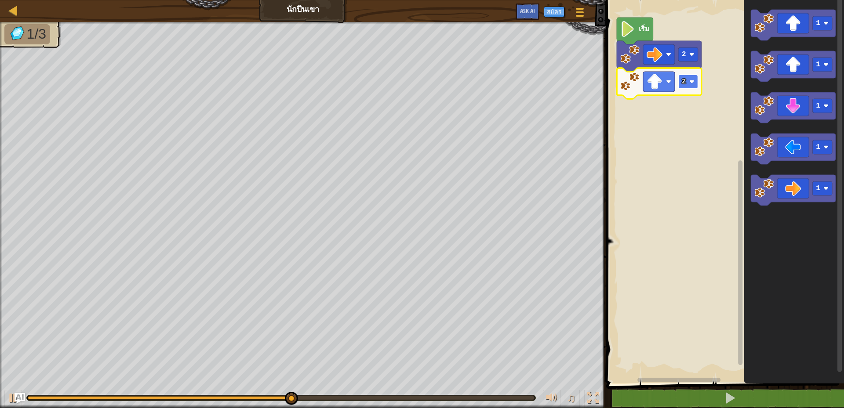
click at [689, 83] on image "พื้นที่ทำงาน Blockly" at bounding box center [691, 81] width 5 height 5
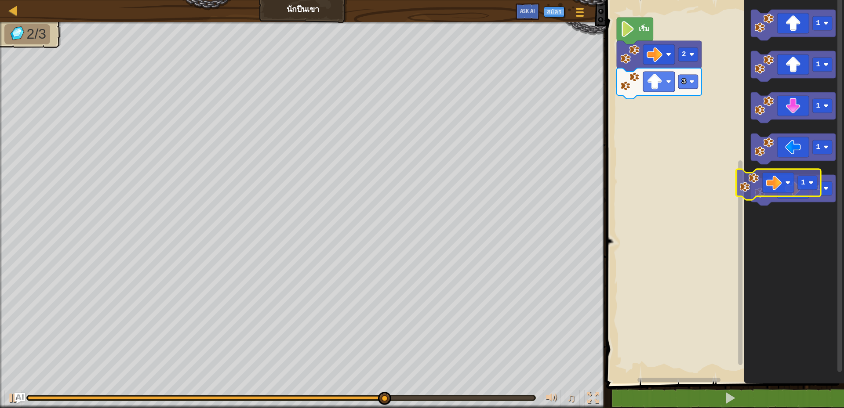
click at [787, 186] on icon "พื้นที่ทำงาน Blockly" at bounding box center [793, 190] width 85 height 31
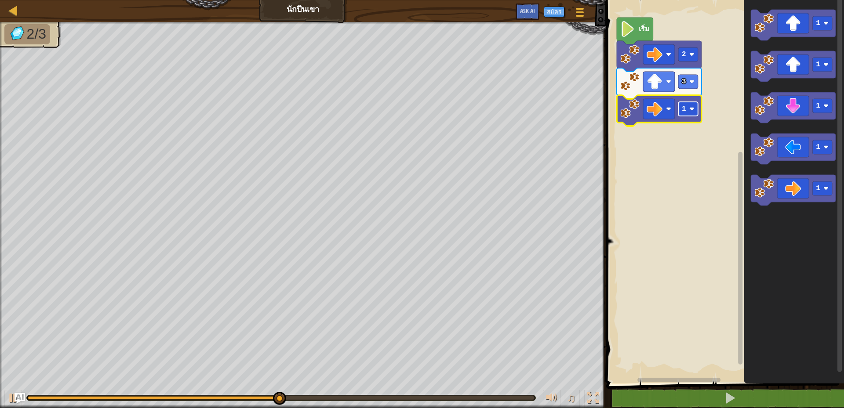
click at [685, 109] on text "1" at bounding box center [684, 109] width 4 height 8
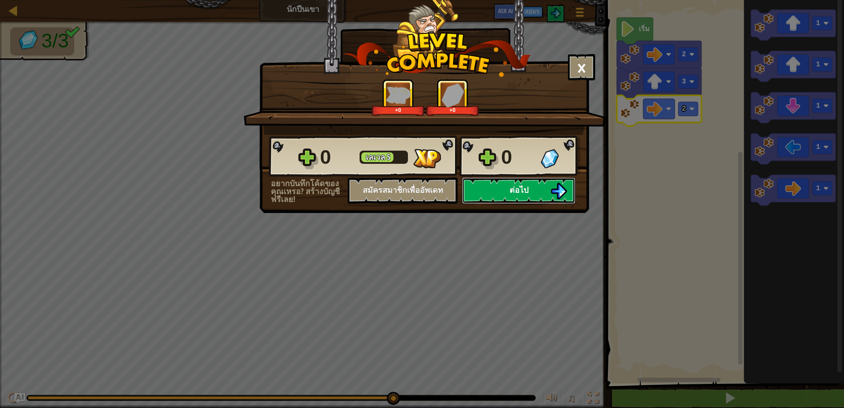
click at [538, 189] on button "ต่อไป" at bounding box center [518, 191] width 113 height 26
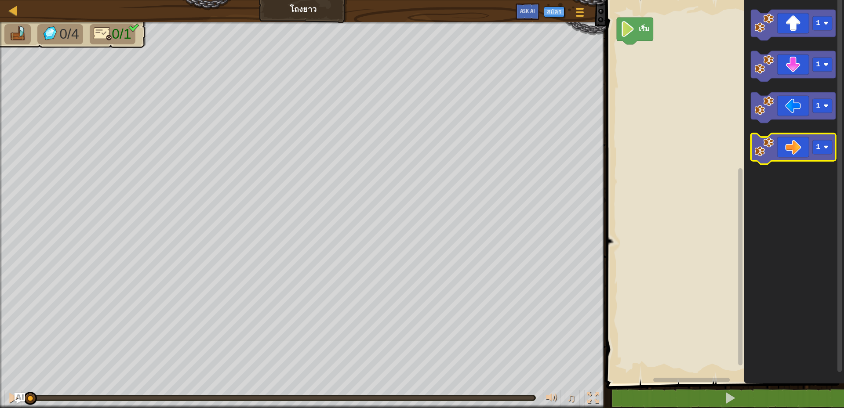
click at [794, 149] on icon "พื้นที่ทำงาน Blockly" at bounding box center [793, 149] width 85 height 31
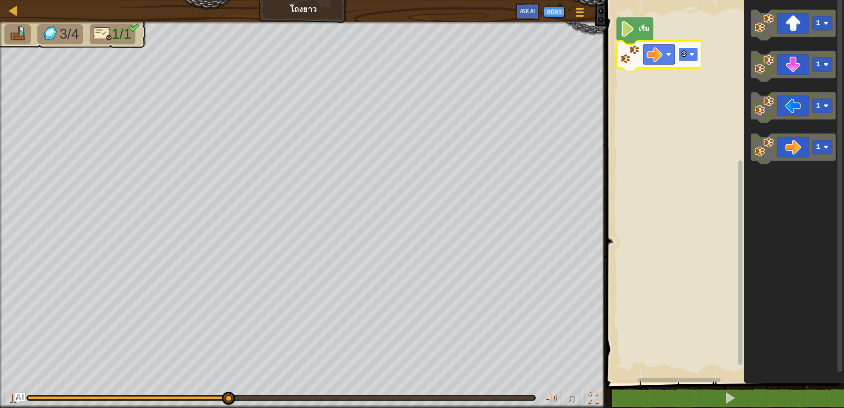
click at [685, 55] on text "3" at bounding box center [684, 55] width 4 height 8
click at [693, 54] on image "พื้นที่ทำงาน Blockly" at bounding box center [691, 54] width 5 height 5
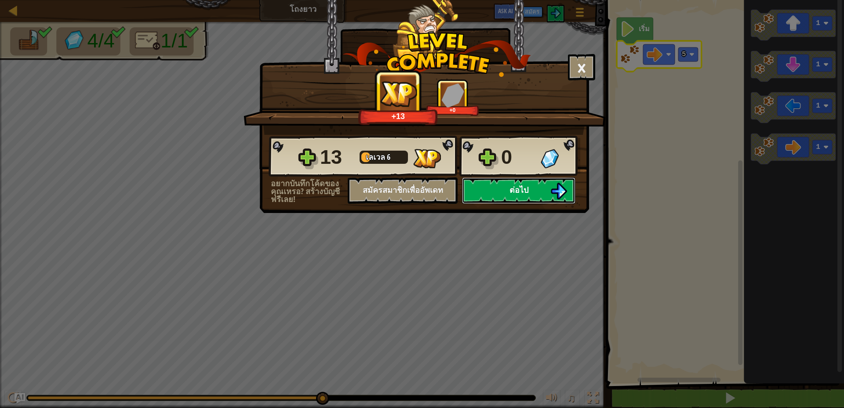
click at [556, 186] on img at bounding box center [558, 191] width 17 height 17
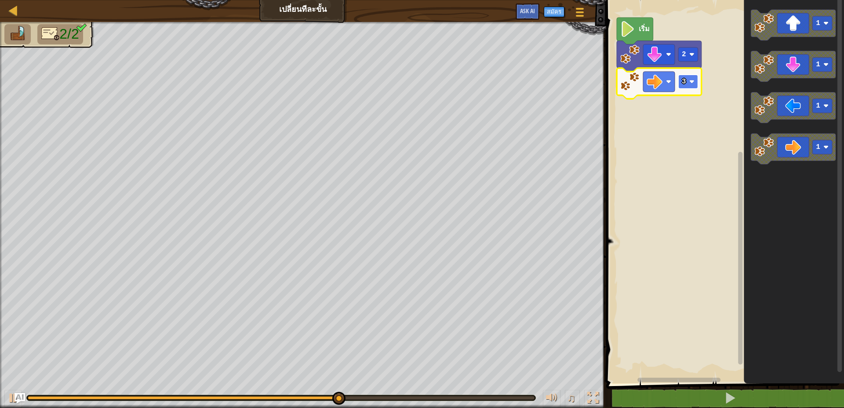
click at [684, 78] on text "3" at bounding box center [684, 82] width 4 height 8
click at [691, 76] on rect "พื้นที่ทำงาน Blockly" at bounding box center [688, 82] width 20 height 14
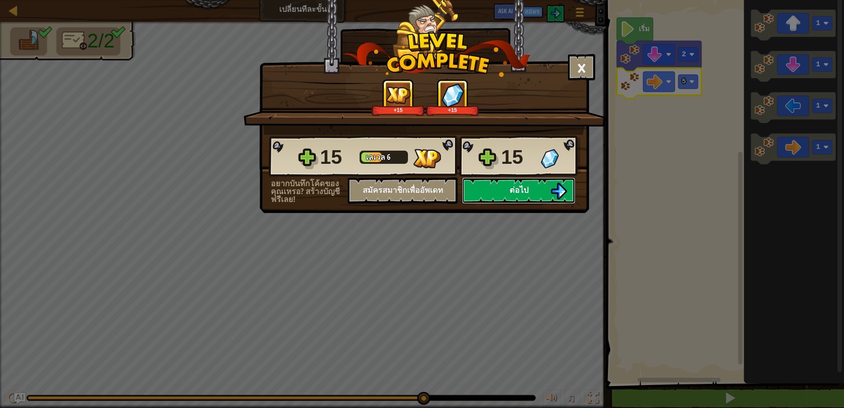
click at [544, 185] on button "ต่อไป" at bounding box center [518, 191] width 113 height 26
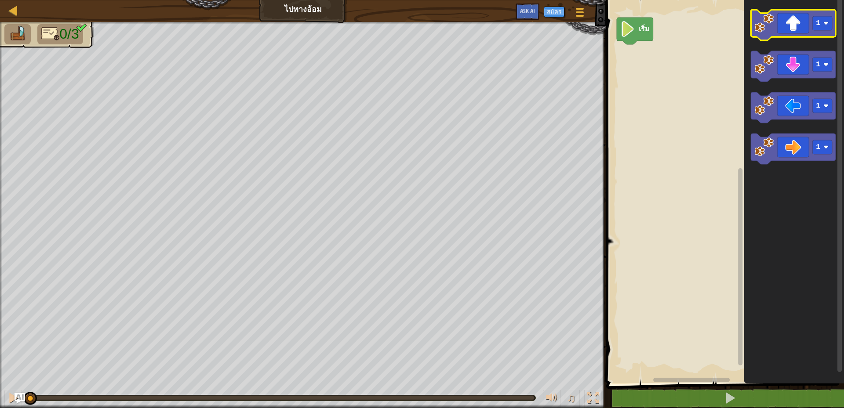
click at [794, 26] on icon "พื้นที่ทำงาน Blockly" at bounding box center [793, 25] width 85 height 31
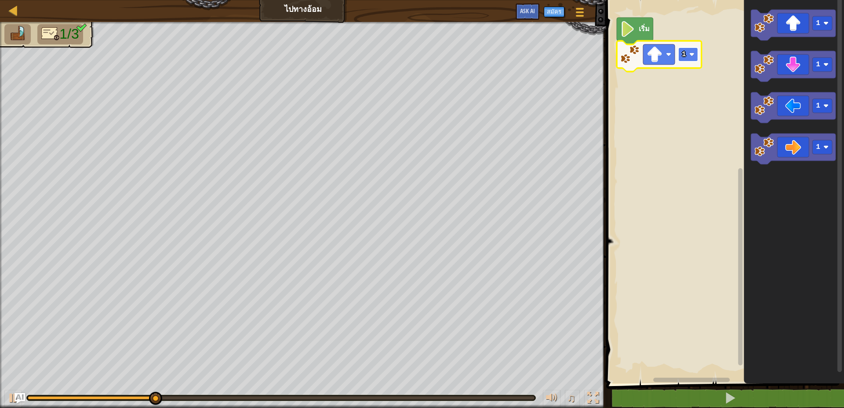
click at [690, 53] on image "พื้นที่ทำงาน Blockly" at bounding box center [691, 54] width 5 height 5
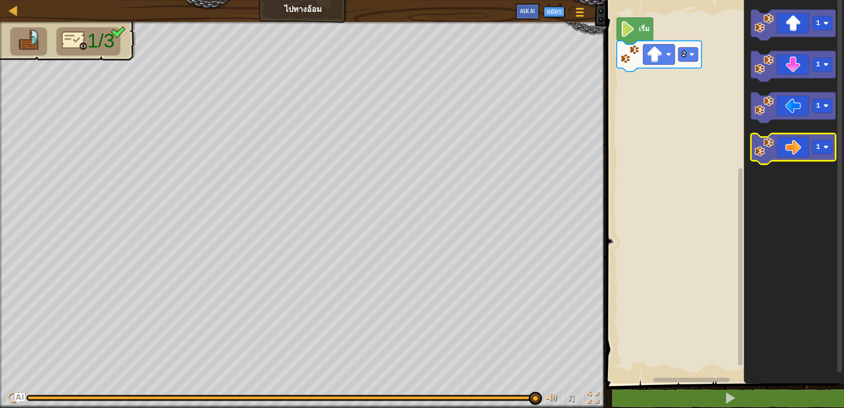
click at [788, 159] on icon "พื้นที่ทำงาน Blockly" at bounding box center [793, 149] width 85 height 31
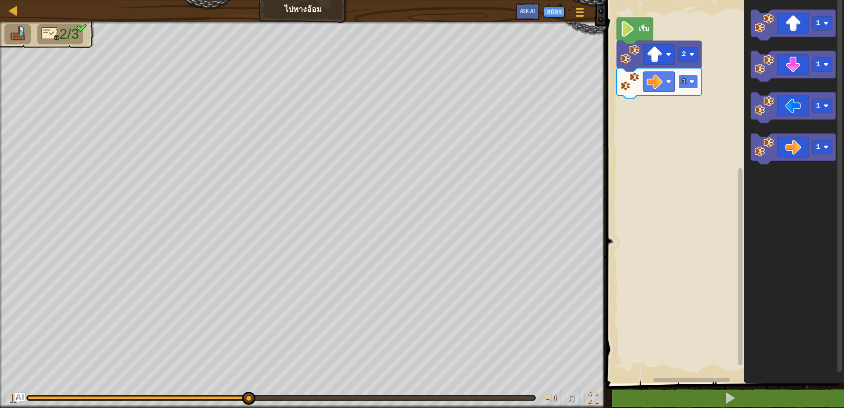
click at [686, 80] on rect "พื้นที่ทำงาน Blockly" at bounding box center [688, 82] width 20 height 14
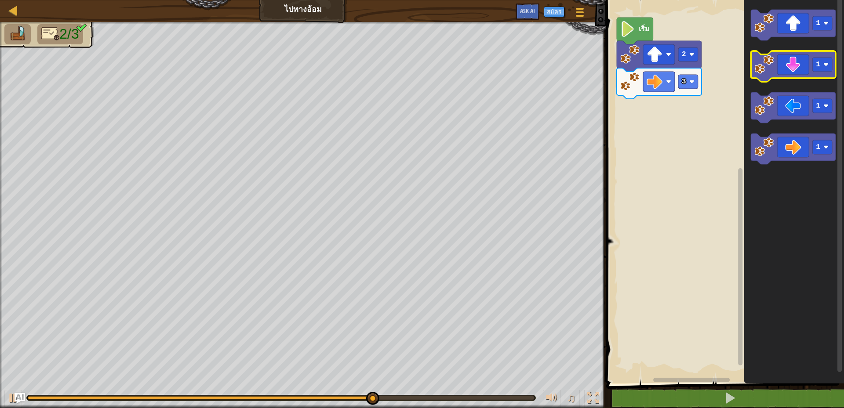
click at [789, 70] on icon "พื้นที่ทำงาน Blockly" at bounding box center [793, 66] width 85 height 31
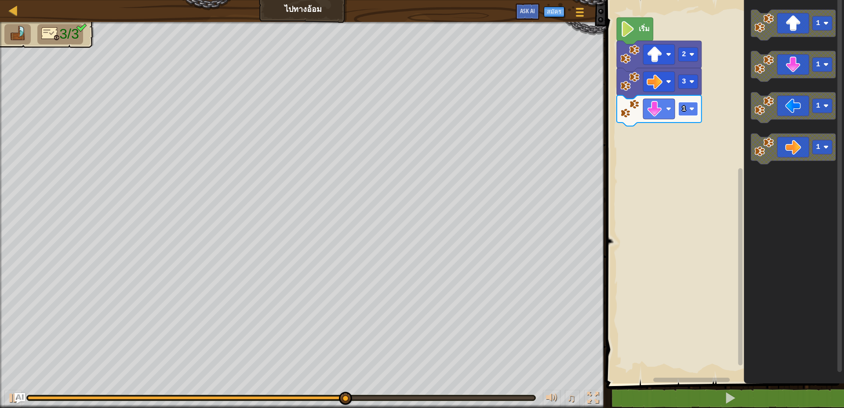
click at [689, 106] on rect "พื้นที่ทำงาน Blockly" at bounding box center [688, 109] width 20 height 14
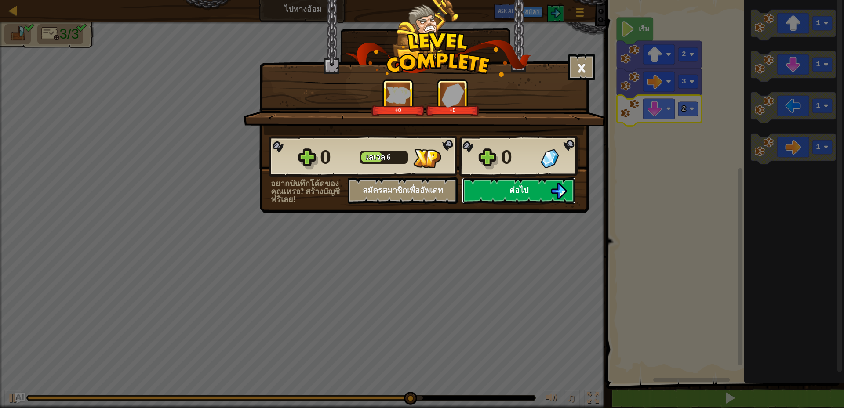
click at [531, 189] on button "ต่อไป" at bounding box center [518, 191] width 113 height 26
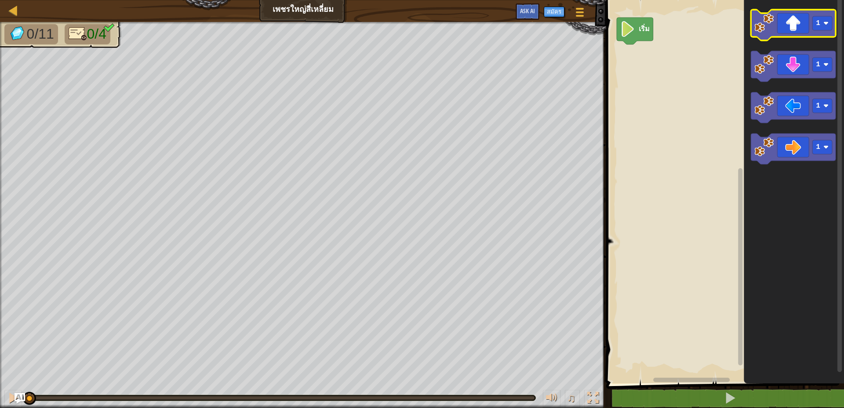
click at [798, 22] on icon "พื้นที่ทำงาน Blockly" at bounding box center [793, 25] width 85 height 31
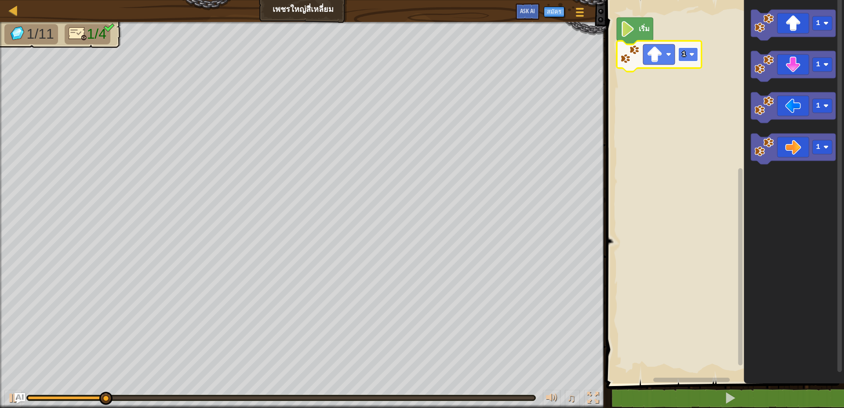
click at [691, 52] on image "พื้นที่ทำงาน Blockly" at bounding box center [691, 54] width 5 height 5
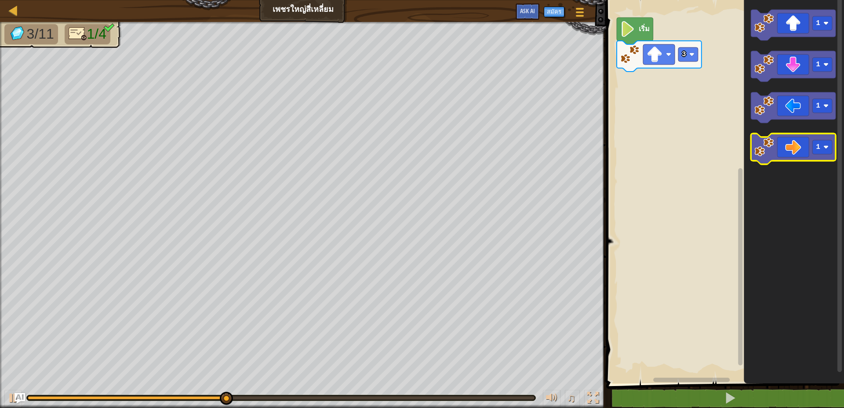
click at [791, 146] on icon "พื้นที่ทำงาน Blockly" at bounding box center [793, 149] width 85 height 31
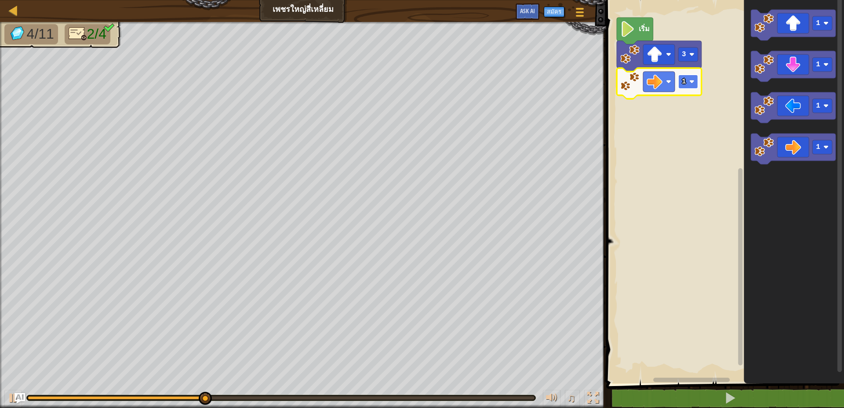
click at [684, 79] on text "1" at bounding box center [684, 82] width 4 height 8
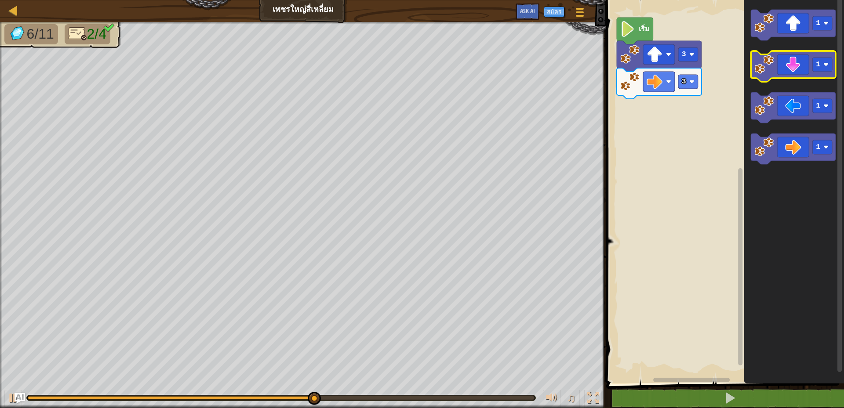
click at [793, 69] on icon "พื้นที่ทำงาน Blockly" at bounding box center [793, 66] width 85 height 31
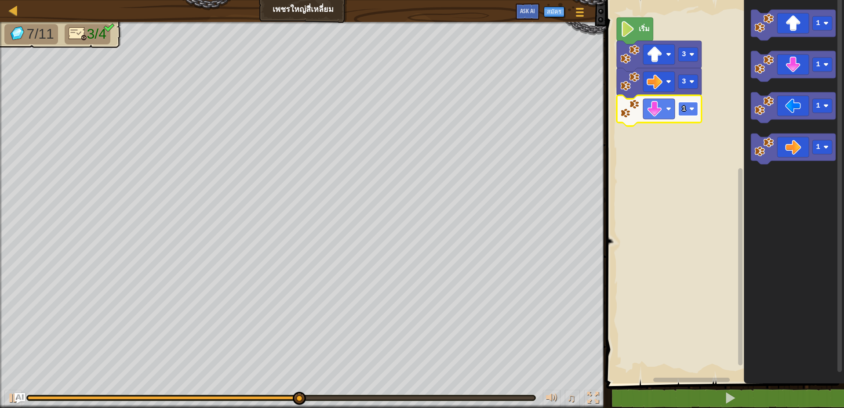
click at [689, 105] on rect "พื้นที่ทำงาน Blockly" at bounding box center [688, 109] width 20 height 14
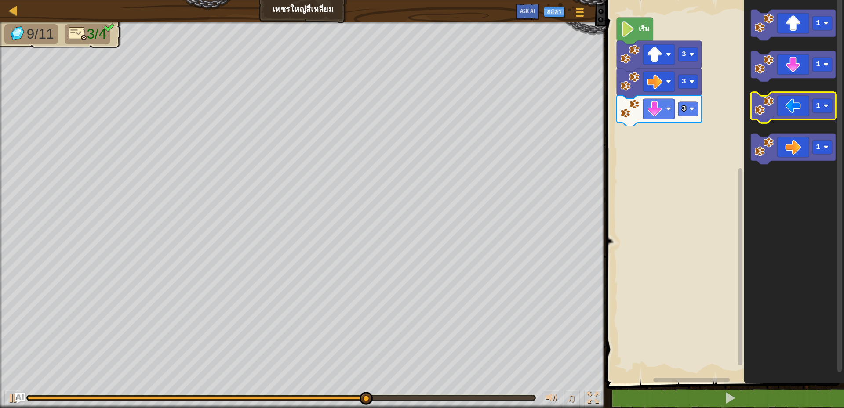
click at [796, 106] on icon "พื้นที่ทำงาน Blockly" at bounding box center [793, 107] width 85 height 31
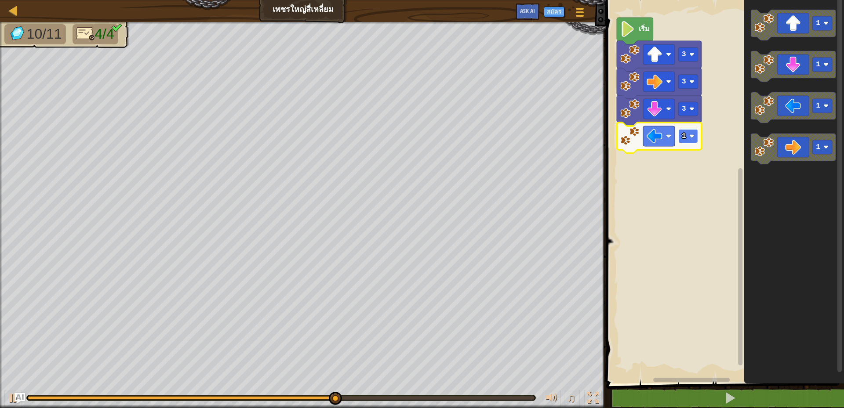
click at [683, 137] on text "1" at bounding box center [684, 136] width 4 height 8
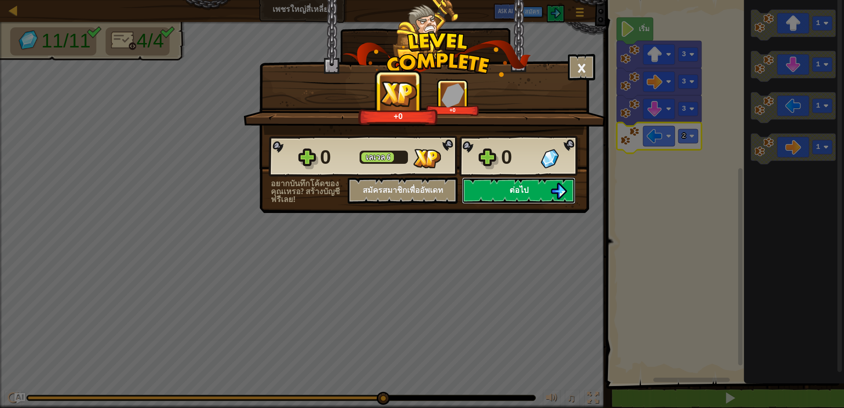
click at [523, 186] on span "ต่อไป" at bounding box center [518, 190] width 19 height 11
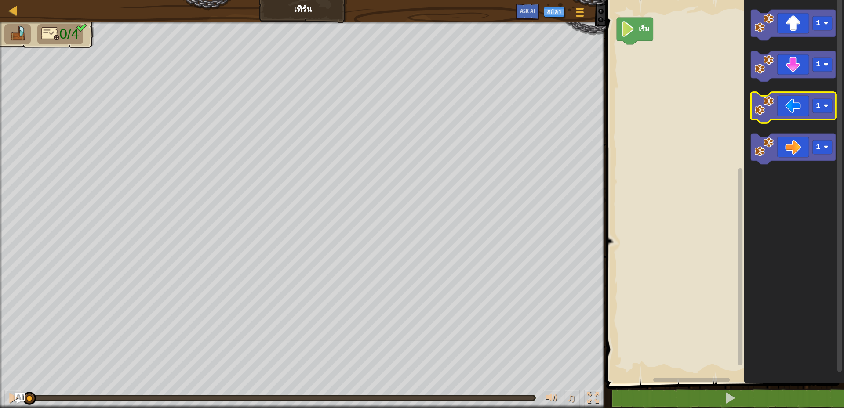
click at [782, 106] on icon "พื้นที่ทำงาน Blockly" at bounding box center [793, 107] width 85 height 31
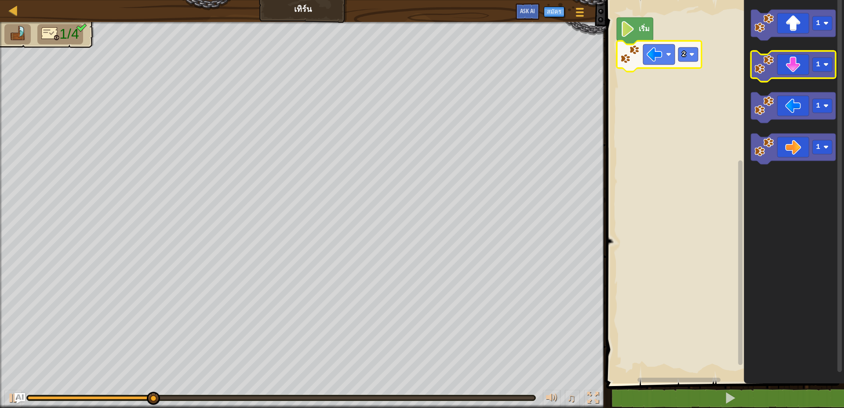
click at [789, 70] on icon "พื้นที่ทำงาน Blockly" at bounding box center [793, 66] width 85 height 31
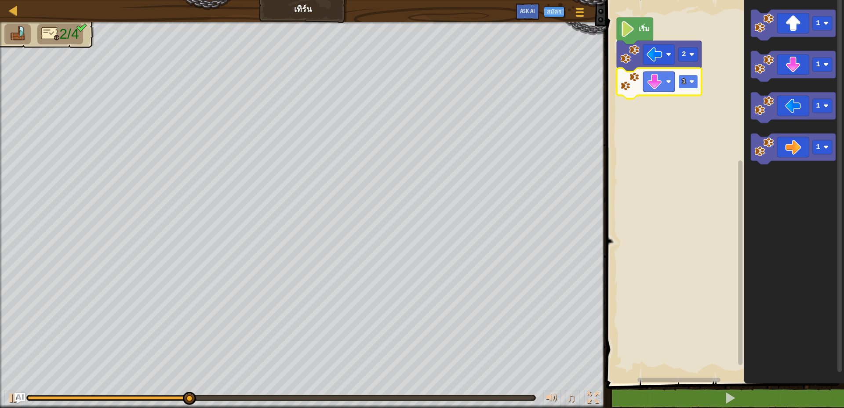
click at [692, 84] on image "พื้นที่ทำงาน Blockly" at bounding box center [691, 81] width 5 height 5
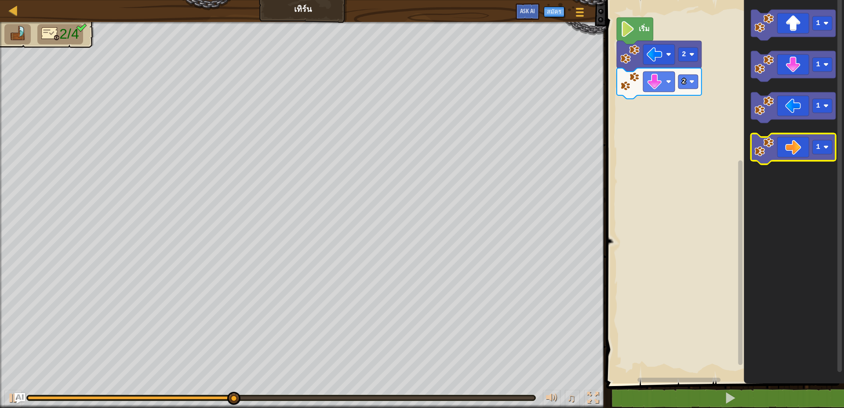
click at [784, 147] on icon "พื้นที่ทำงาน Blockly" at bounding box center [793, 149] width 85 height 31
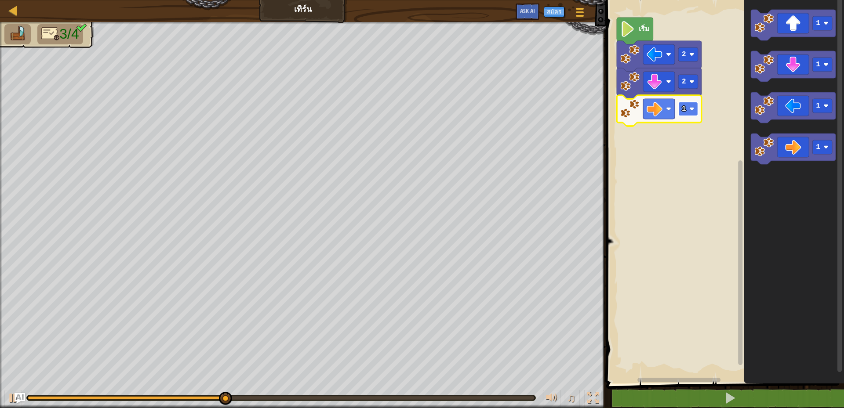
click at [689, 106] on rect "พื้นที่ทำงาน Blockly" at bounding box center [688, 109] width 20 height 14
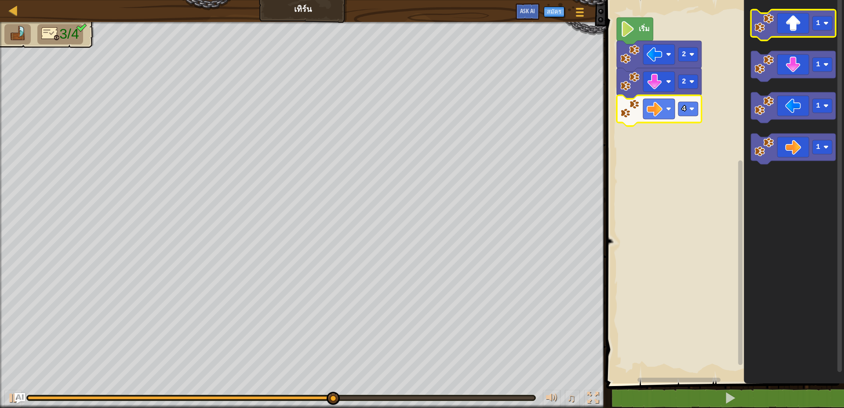
click at [785, 27] on icon "พื้นที่ทำงาน Blockly" at bounding box center [793, 25] width 85 height 31
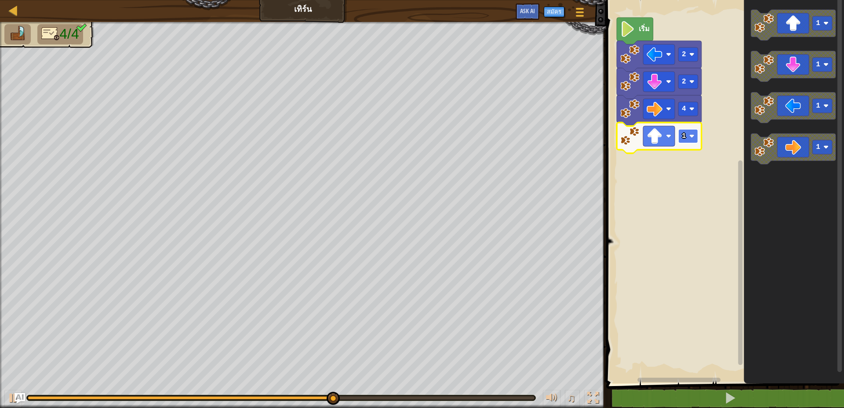
click at [691, 135] on image "พื้นที่ทำงาน Blockly" at bounding box center [691, 136] width 5 height 5
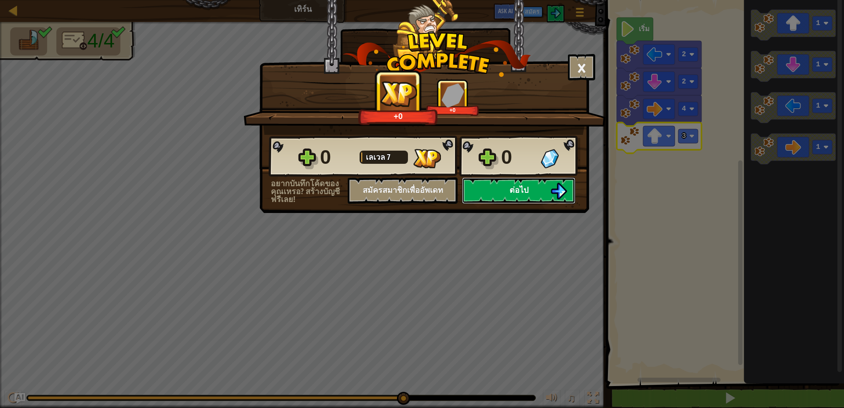
click at [541, 188] on button "ต่อไป" at bounding box center [518, 191] width 113 height 26
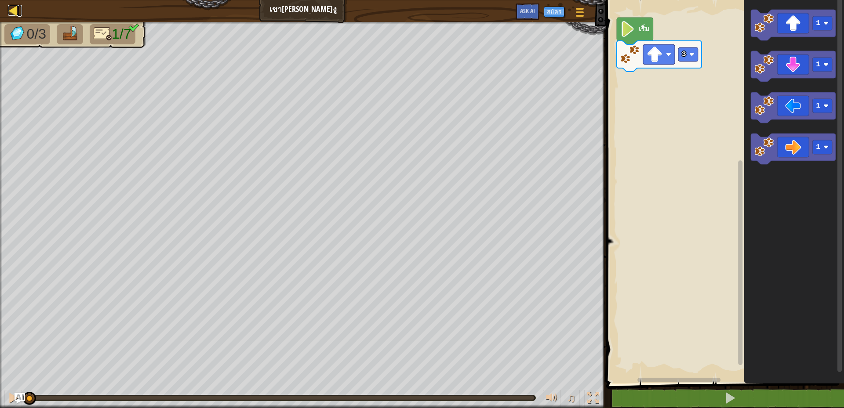
click at [10, 7] on div at bounding box center [13, 10] width 11 height 11
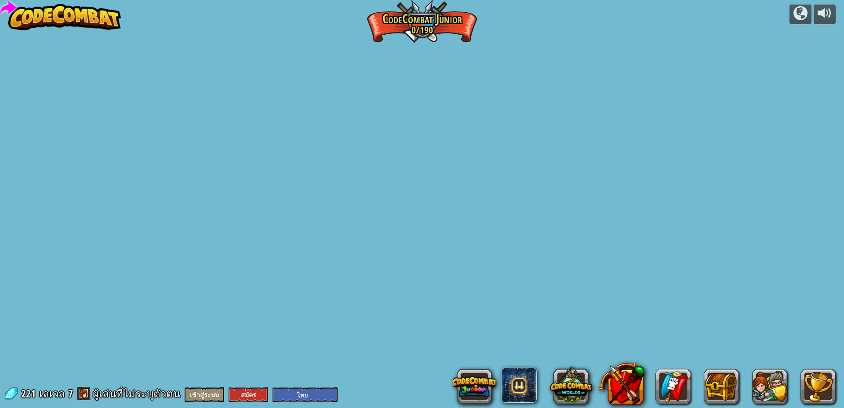
select select "th"
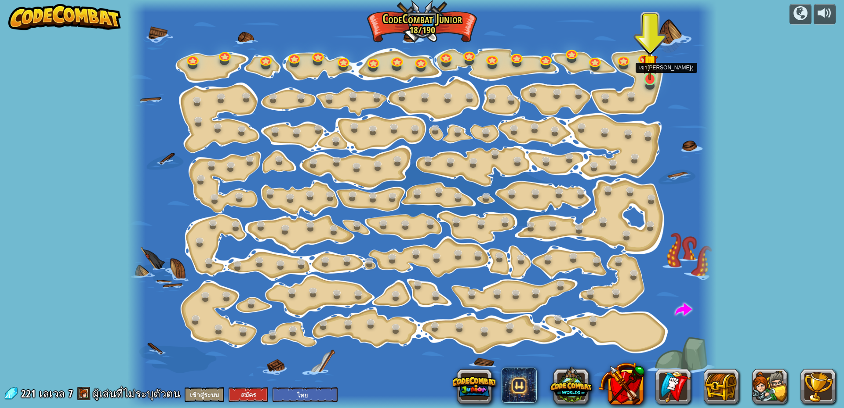
click at [647, 78] on img at bounding box center [649, 62] width 15 height 36
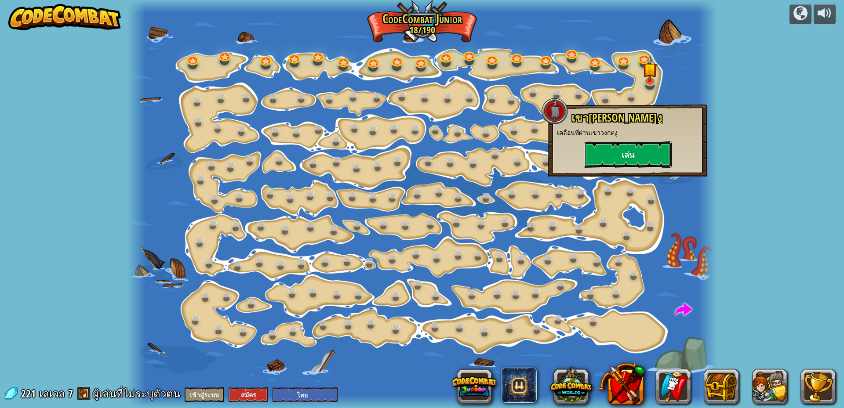
click at [632, 150] on button "เล่น" at bounding box center [628, 155] width 88 height 26
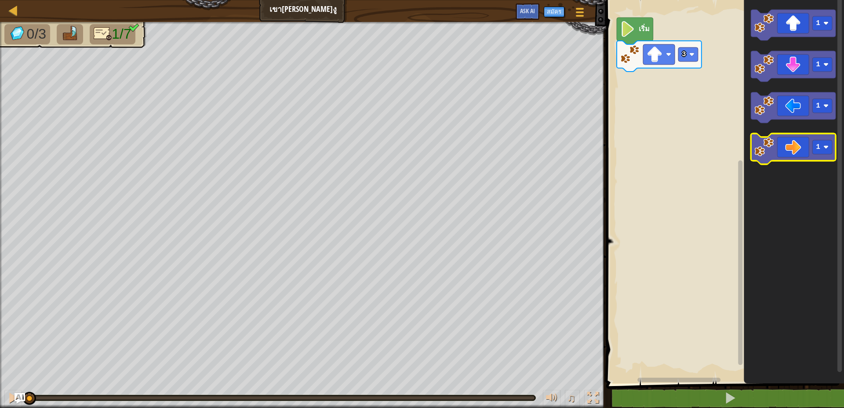
click at [794, 148] on icon "พื้นที่ทำงาน Blockly" at bounding box center [793, 149] width 85 height 31
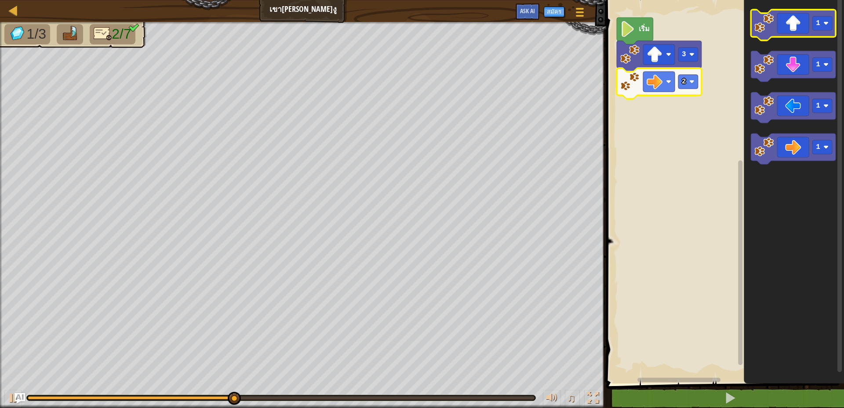
click at [794, 25] on icon "พื้นที่ทำงาน Blockly" at bounding box center [793, 25] width 85 height 31
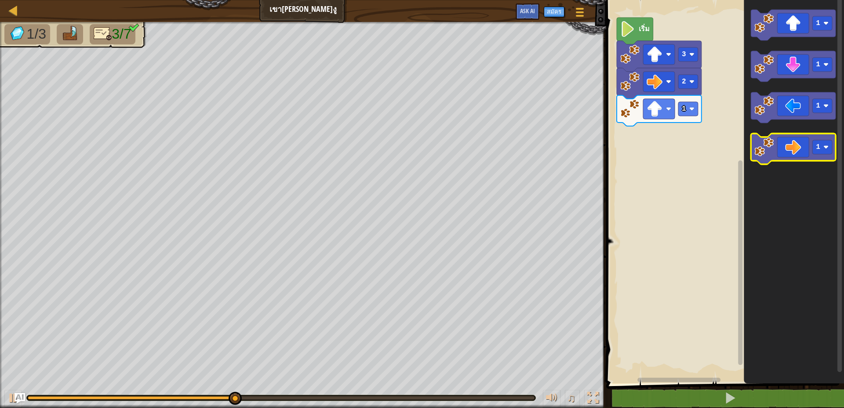
click at [790, 145] on icon "พื้นที่ทำงาน Blockly" at bounding box center [793, 149] width 85 height 31
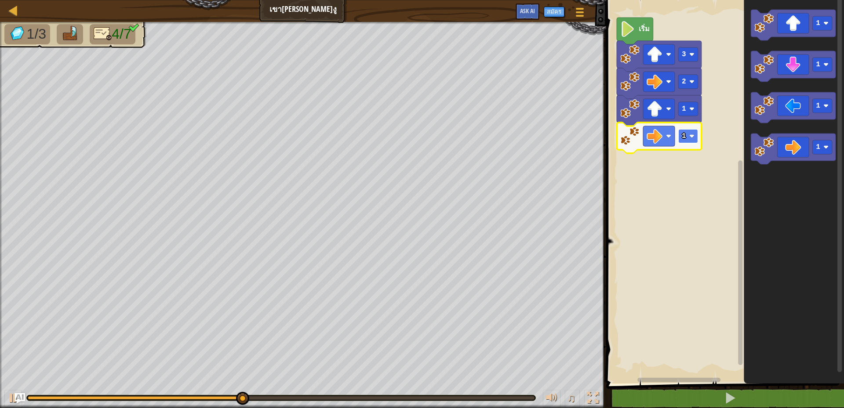
click at [689, 136] on rect "พื้นที่ทำงาน Blockly" at bounding box center [688, 136] width 20 height 14
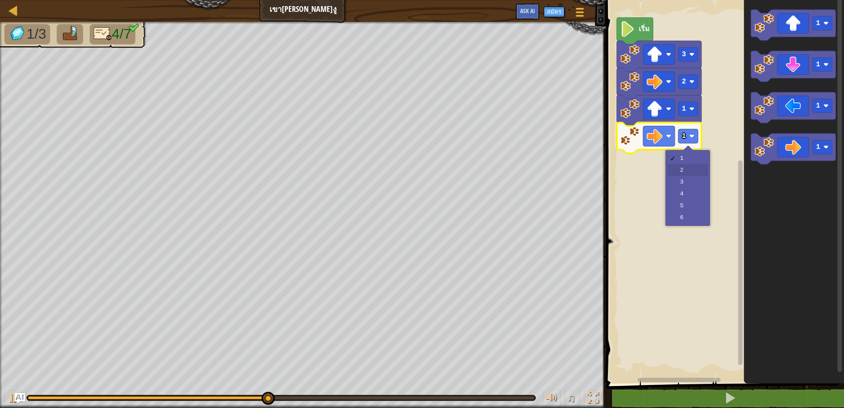
drag, startPoint x: 682, startPoint y: 167, endPoint x: 678, endPoint y: 171, distance: 5.9
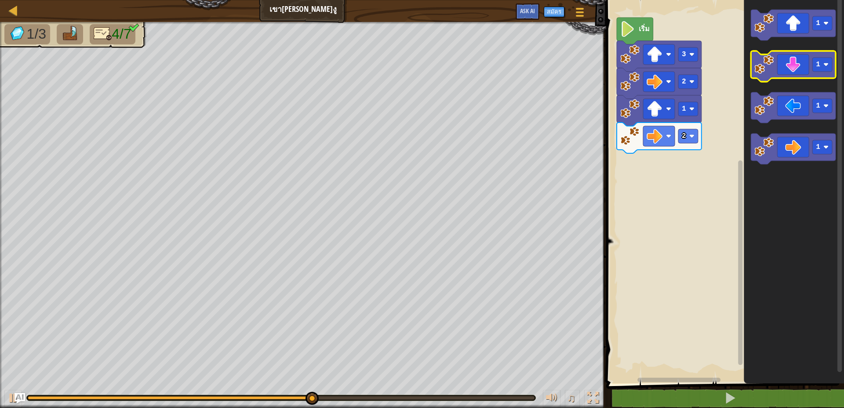
click at [796, 71] on icon "พื้นที่ทำงาน Blockly" at bounding box center [793, 66] width 85 height 31
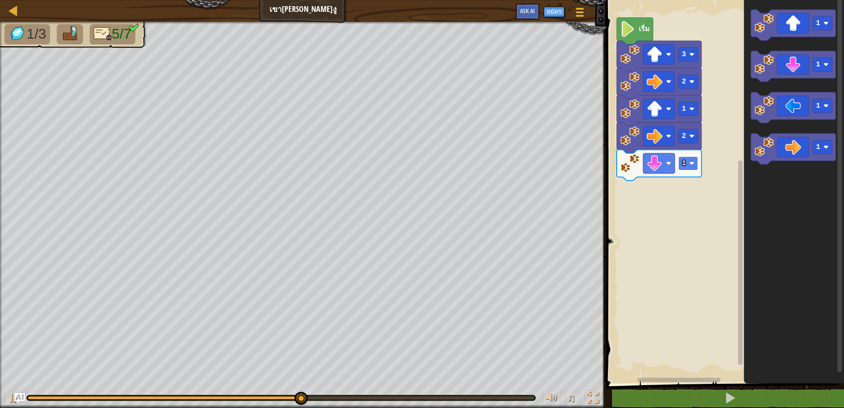
click at [690, 158] on rect "พื้นที่ทำงาน Blockly" at bounding box center [688, 163] width 20 height 14
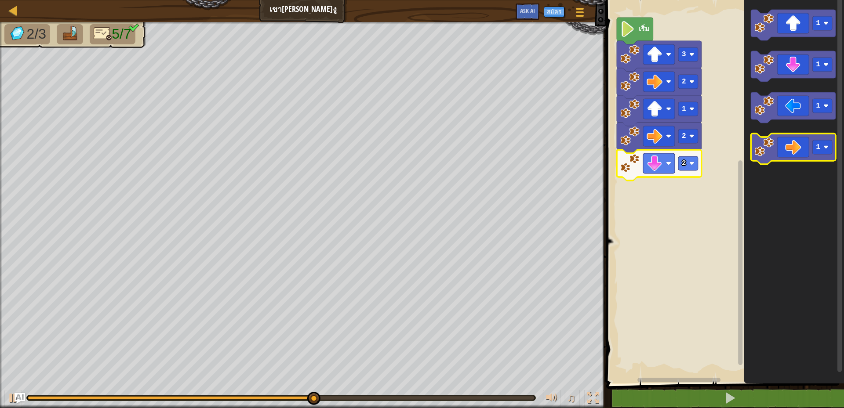
click at [787, 140] on icon "พื้นที่ทำงาน Blockly" at bounding box center [793, 149] width 85 height 31
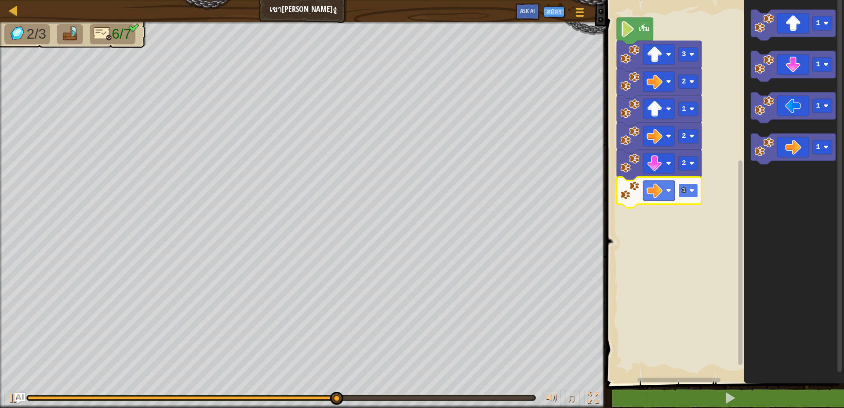
click at [691, 187] on rect "พื้นที่ทำงาน Blockly" at bounding box center [688, 191] width 20 height 14
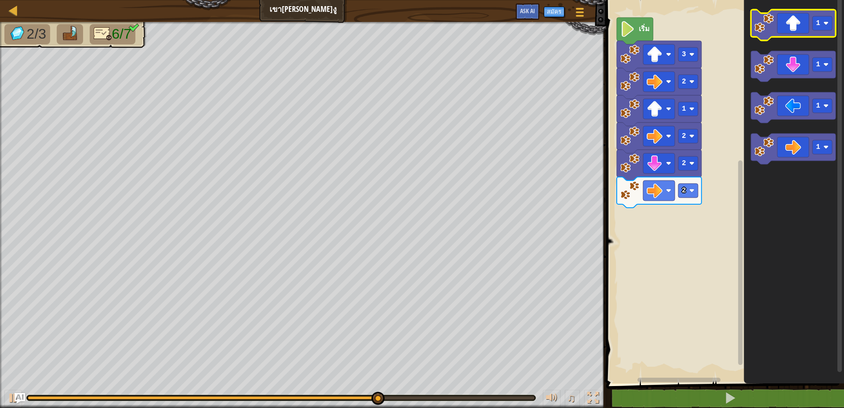
click at [800, 23] on icon "พื้นที่ทำงาน Blockly" at bounding box center [793, 25] width 85 height 31
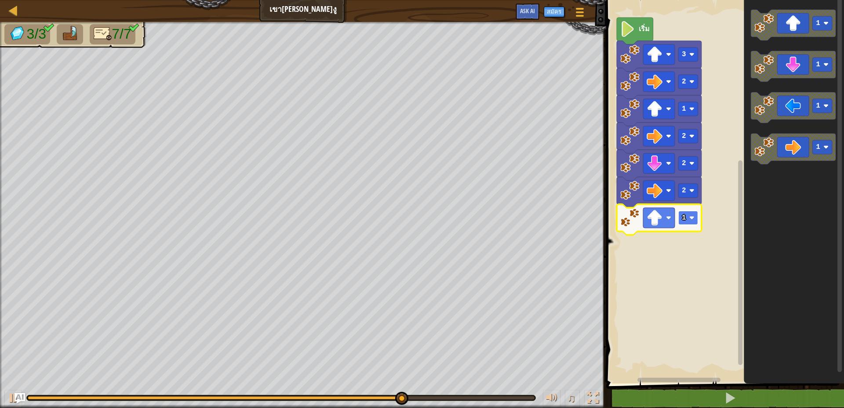
click at [694, 218] on image "พื้นที่ทำงาน Blockly" at bounding box center [691, 217] width 5 height 5
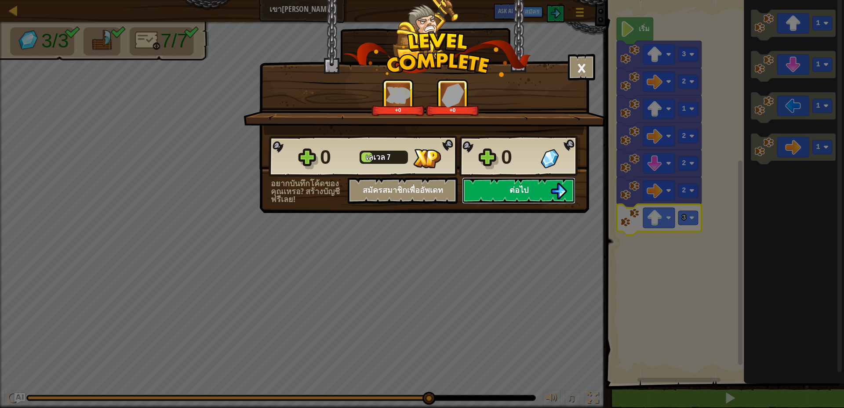
click at [483, 193] on button "ต่อไป" at bounding box center [518, 191] width 113 height 26
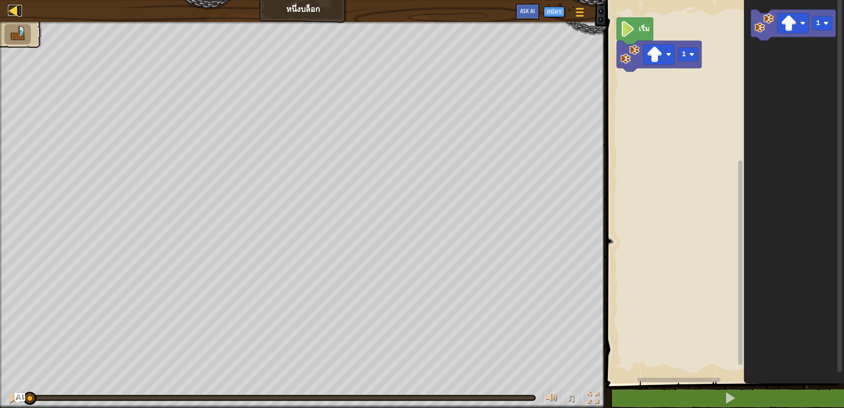
click at [11, 9] on div at bounding box center [13, 10] width 11 height 11
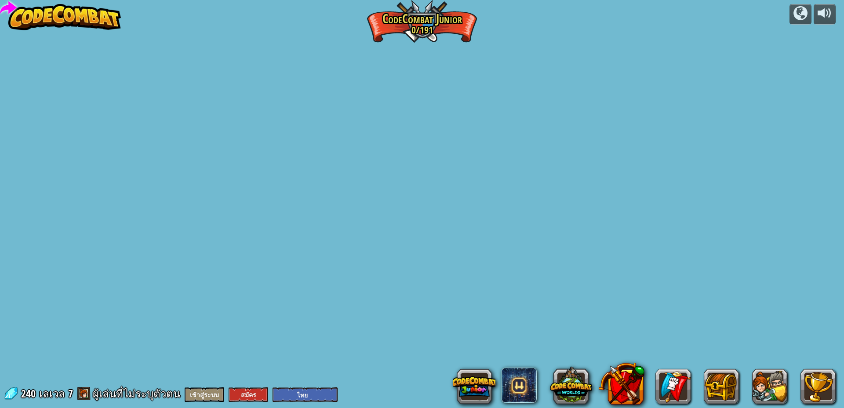
select select "th"
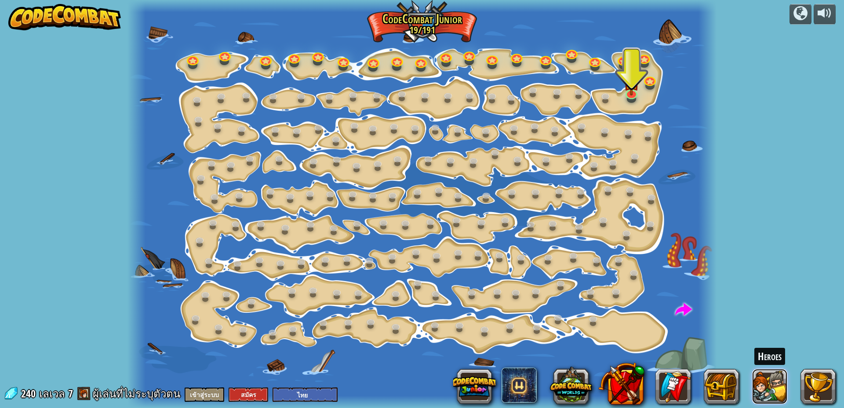
click at [764, 383] on button at bounding box center [769, 386] width 35 height 35
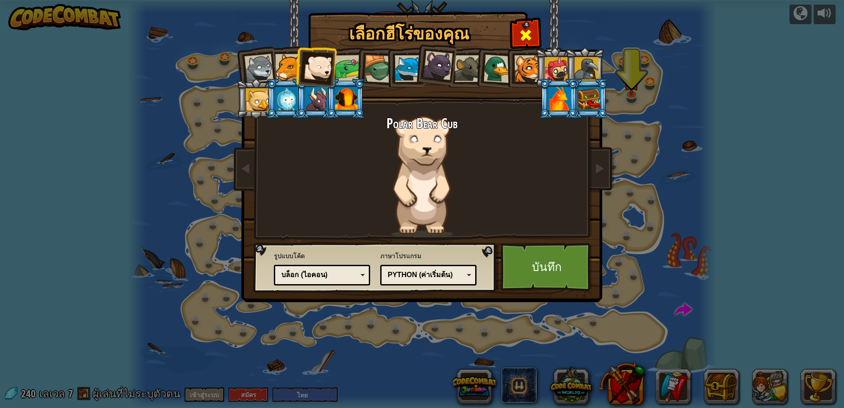
click at [525, 31] on span at bounding box center [526, 35] width 14 height 14
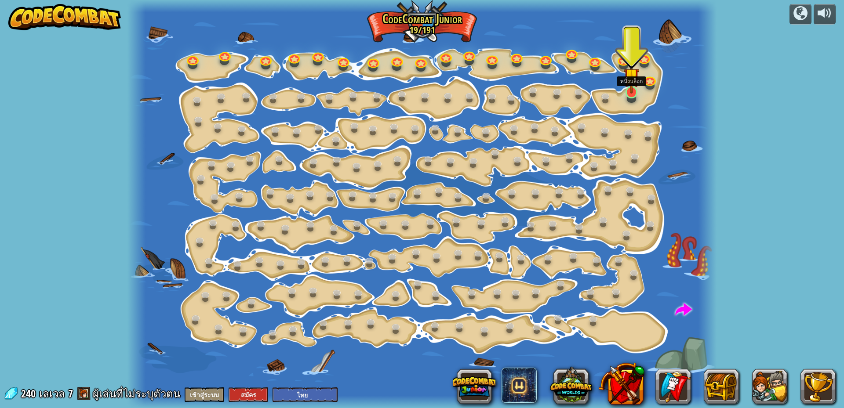
click at [631, 90] on img at bounding box center [631, 76] width 15 height 36
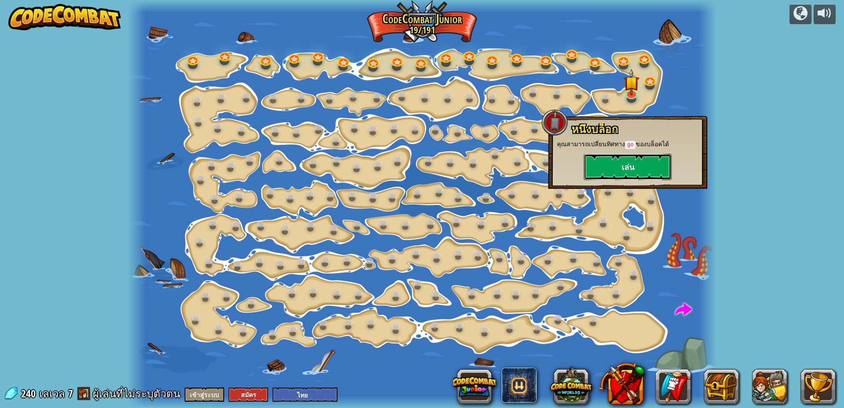
click at [622, 164] on button "เล่น" at bounding box center [628, 167] width 88 height 26
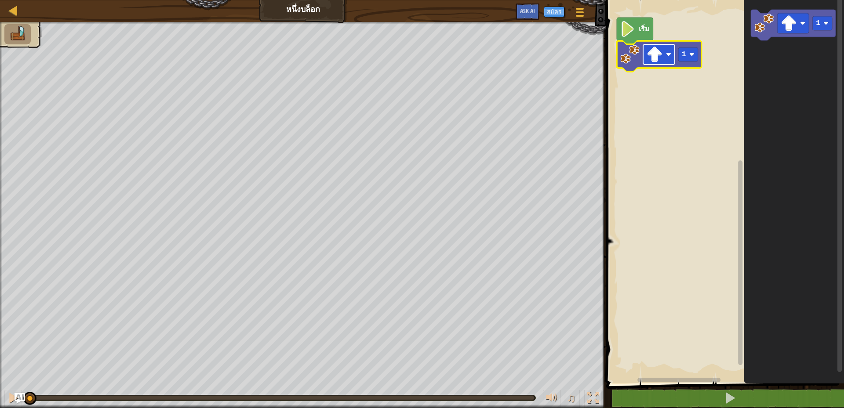
click at [655, 46] on rect "พื้นที่ทำงาน Blockly" at bounding box center [659, 54] width 32 height 20
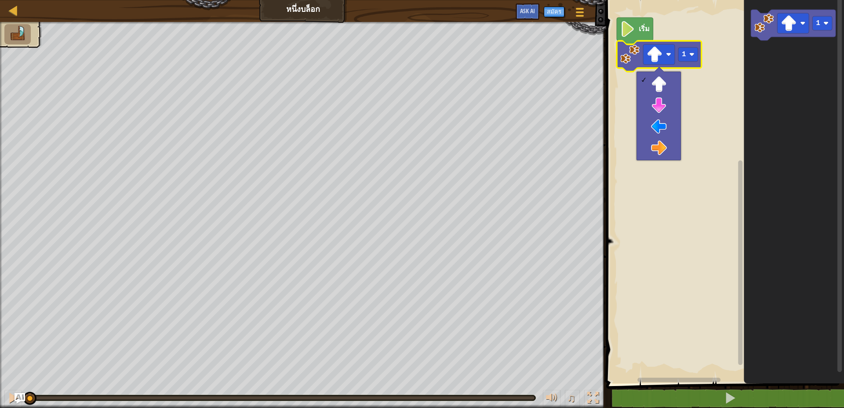
click at [704, 100] on rect "พื้นที่ทำงาน Blockly" at bounding box center [723, 190] width 240 height 388
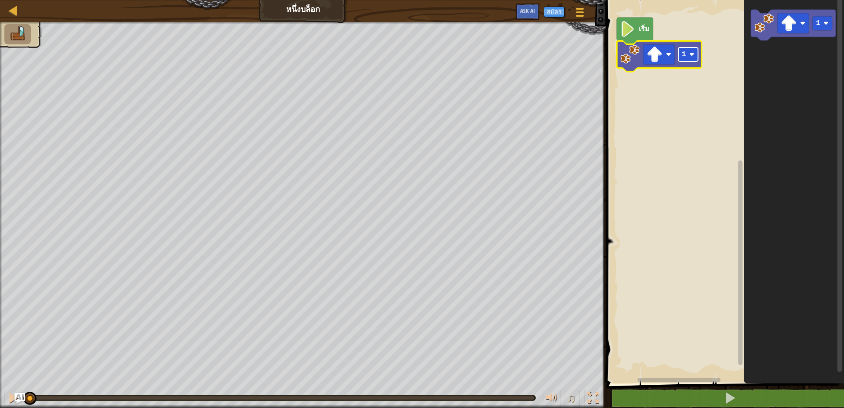
click at [692, 55] on image "พื้นที่ทำงาน Blockly" at bounding box center [691, 54] width 5 height 5
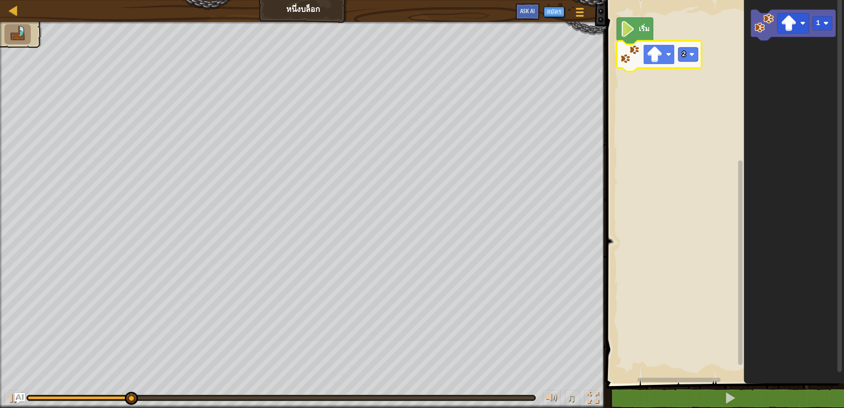
click at [662, 56] on rect "พื้นที่ทำงาน Blockly" at bounding box center [659, 54] width 32 height 20
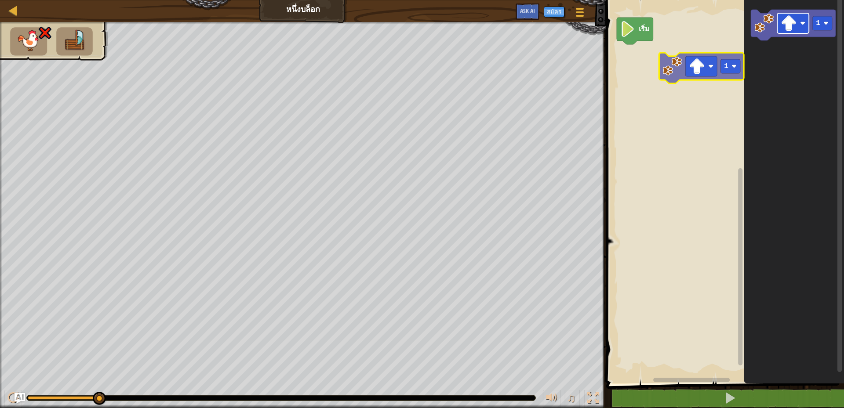
click at [596, 85] on div "แผนที่ หนึ่งบล็อก เมนูเกม สมัคร Ask AI 1 הההההההההההההההההההההההההההההההההההההה…" at bounding box center [422, 204] width 844 height 408
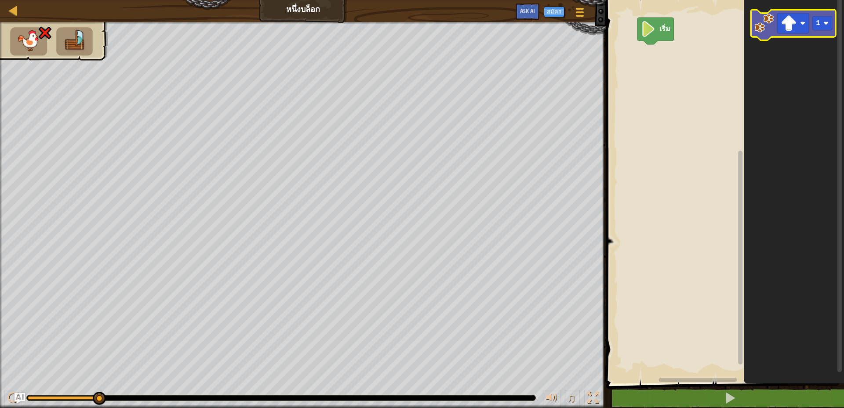
click at [758, 28] on image "พื้นที่ทำงาน Blockly" at bounding box center [763, 23] width 19 height 19
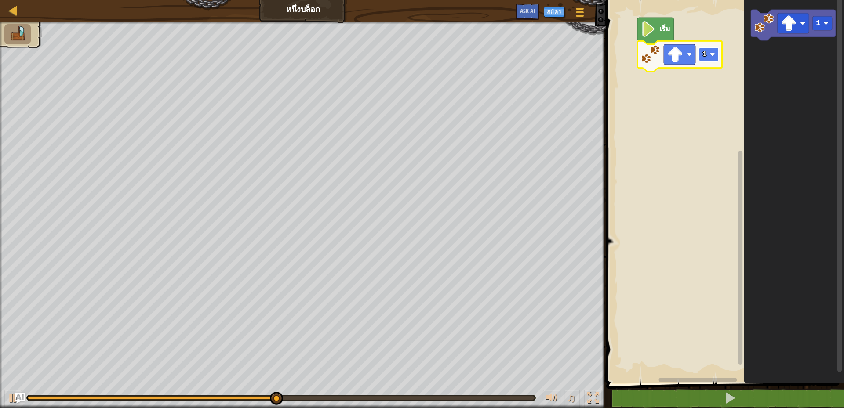
click at [706, 52] on text "1" at bounding box center [704, 55] width 4 height 8
click at [672, 59] on image "พื้นที่ทำงาน Blockly" at bounding box center [675, 55] width 16 height 16
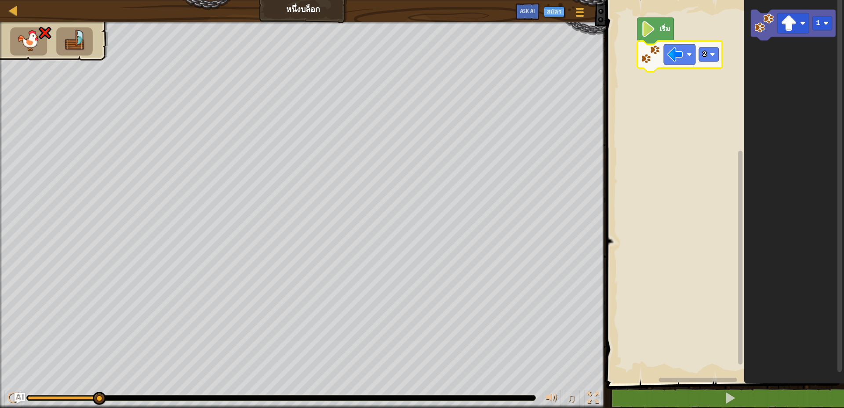
click at [650, 54] on image "พื้นที่ทำงาน Blockly" at bounding box center [650, 54] width 19 height 19
click at [681, 56] on image "พื้นที่ทำงาน Blockly" at bounding box center [675, 55] width 16 height 16
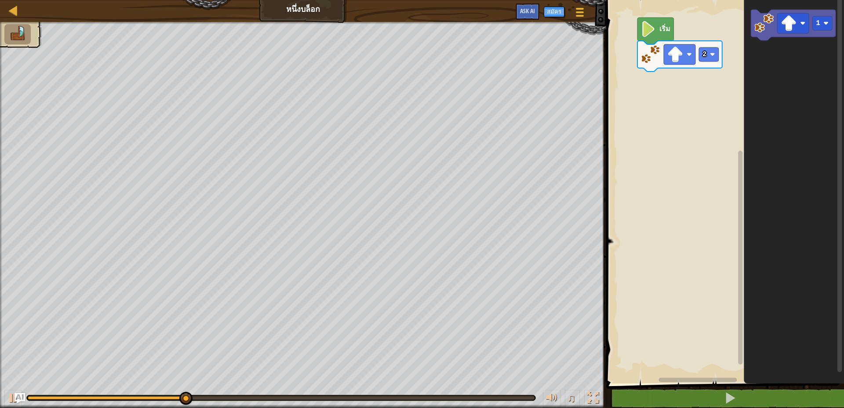
click at [690, 74] on div "เริ่ม 2 1" at bounding box center [723, 190] width 240 height 388
click at [761, 24] on image "พื้นที่ทำงาน Blockly" at bounding box center [763, 23] width 19 height 19
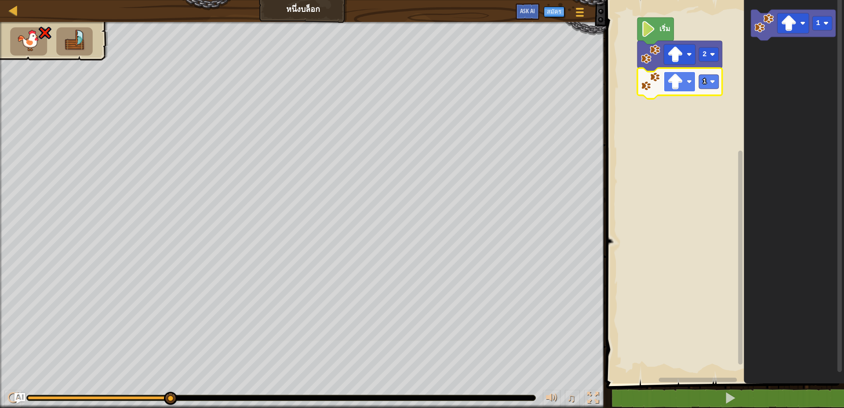
click at [690, 80] on image "พื้นที่ทำงาน Blockly" at bounding box center [689, 81] width 5 height 5
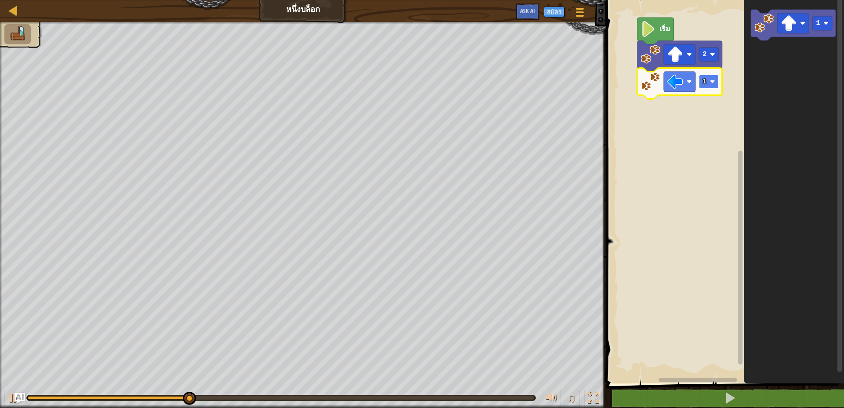
click at [710, 79] on image "พื้นที่ทำงาน Blockly" at bounding box center [712, 81] width 5 height 5
click at [708, 81] on rect "พื้นที่ทำงาน Blockly" at bounding box center [709, 82] width 20 height 14
click at [771, 52] on icon "1" at bounding box center [794, 190] width 100 height 388
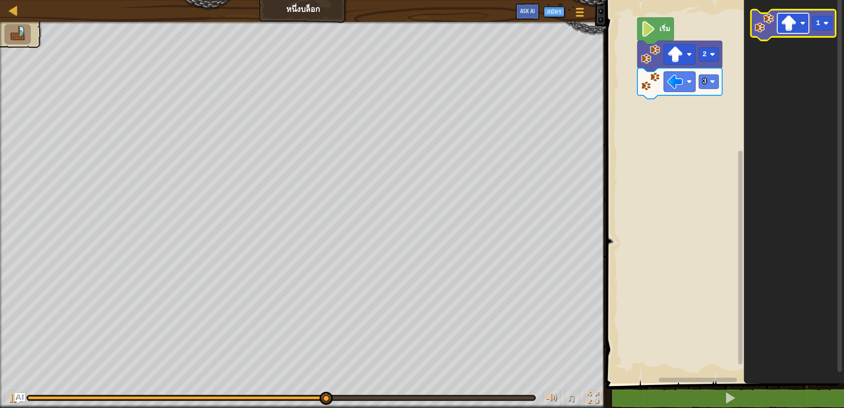
click at [792, 21] on image "พื้นที่ทำงาน Blockly" at bounding box center [789, 23] width 16 height 16
click at [766, 31] on image "พื้นที่ทำงาน Blockly" at bounding box center [763, 23] width 19 height 19
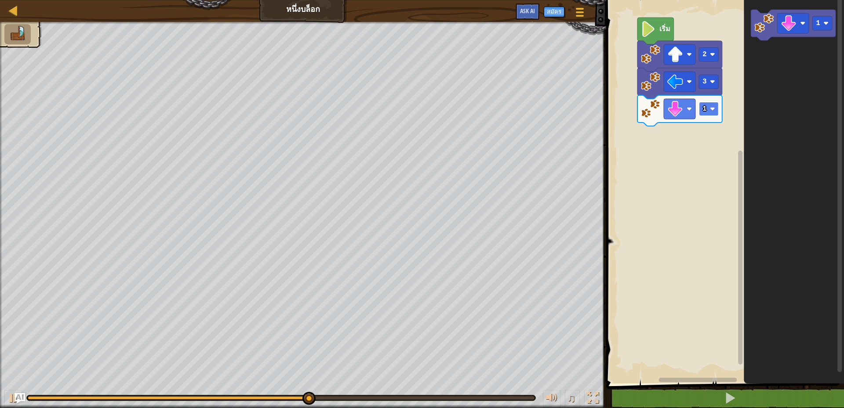
click at [704, 112] on text "1" at bounding box center [704, 109] width 4 height 8
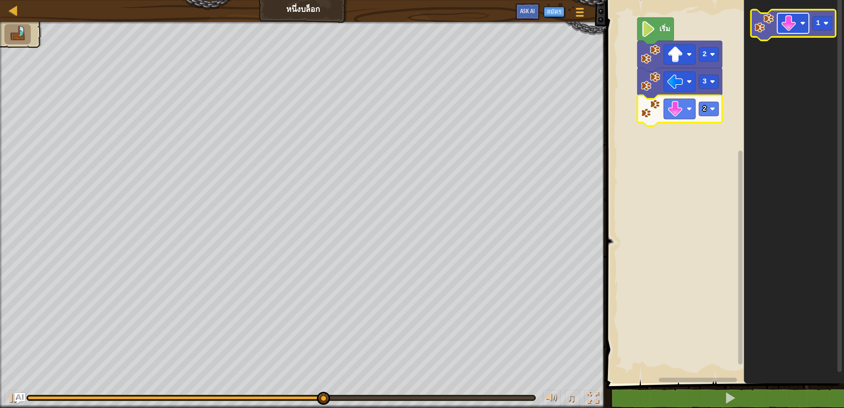
click at [792, 22] on image "พื้นที่ทำงาน Blockly" at bounding box center [789, 23] width 16 height 16
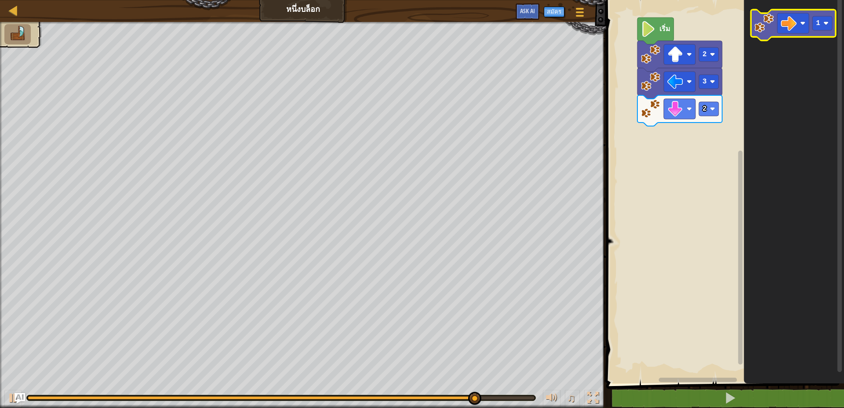
click at [762, 24] on image "พื้นที่ทำงาน Blockly" at bounding box center [763, 23] width 19 height 19
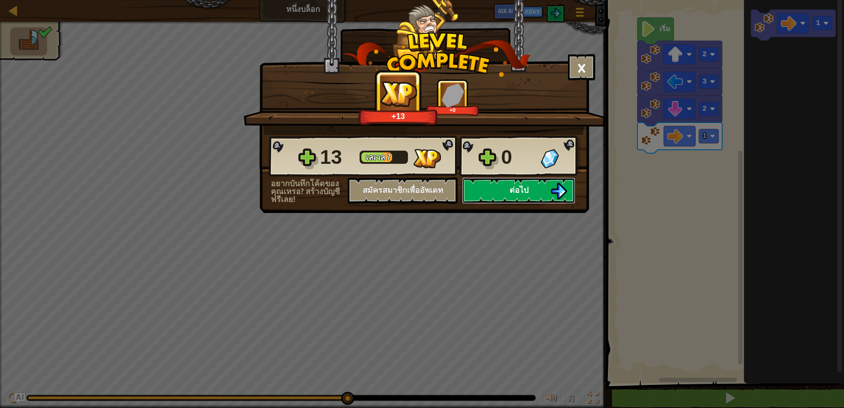
click at [502, 191] on button "ต่อไป" at bounding box center [518, 191] width 113 height 26
